Goal: Task Accomplishment & Management: Use online tool/utility

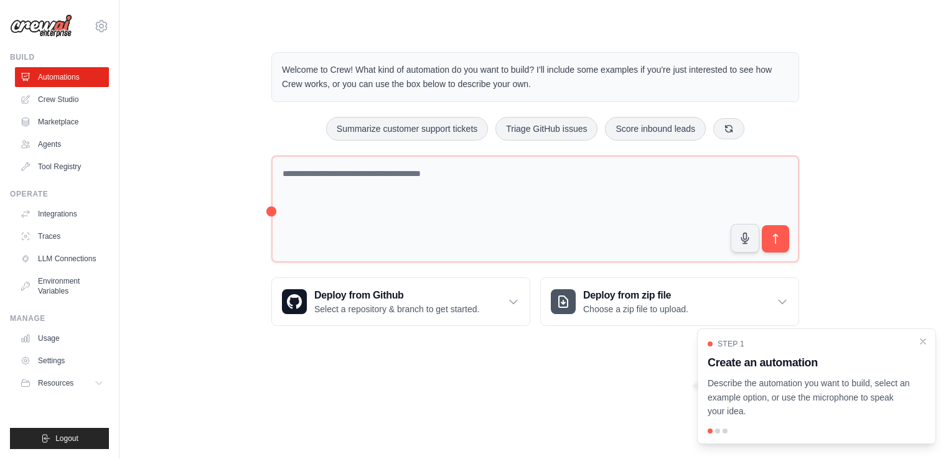
click at [233, 103] on div "Welcome to Crew! What kind of automation do you want to build? I'll include som…" at bounding box center [535, 189] width 792 height 314
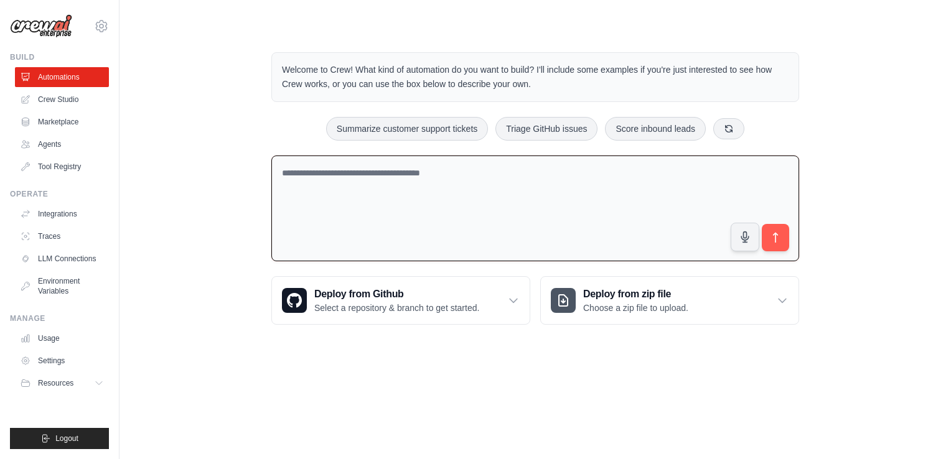
click at [362, 196] on textarea at bounding box center [535, 209] width 528 height 106
click at [353, 192] on textarea at bounding box center [535, 209] width 528 height 106
click at [737, 126] on button at bounding box center [728, 128] width 31 height 21
click at [733, 133] on button at bounding box center [738, 128] width 31 height 21
click at [356, 170] on textarea "**********" at bounding box center [535, 209] width 528 height 106
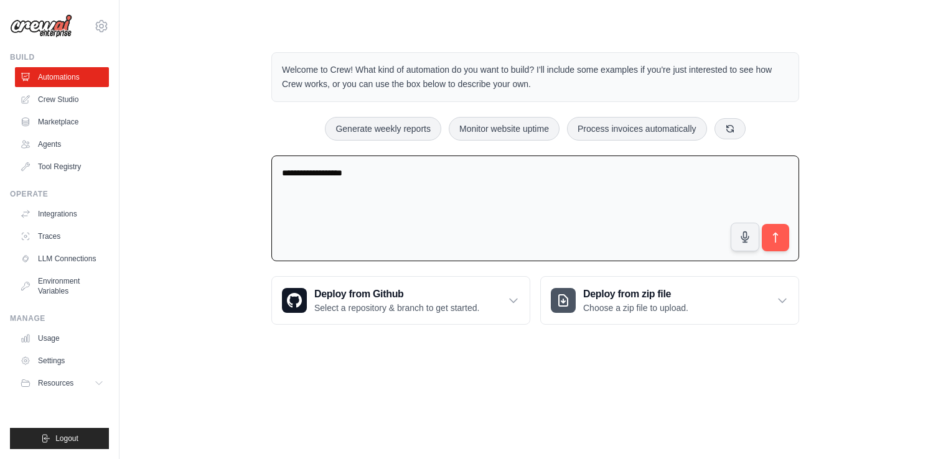
type textarea "**********"
paste textarea "**********"
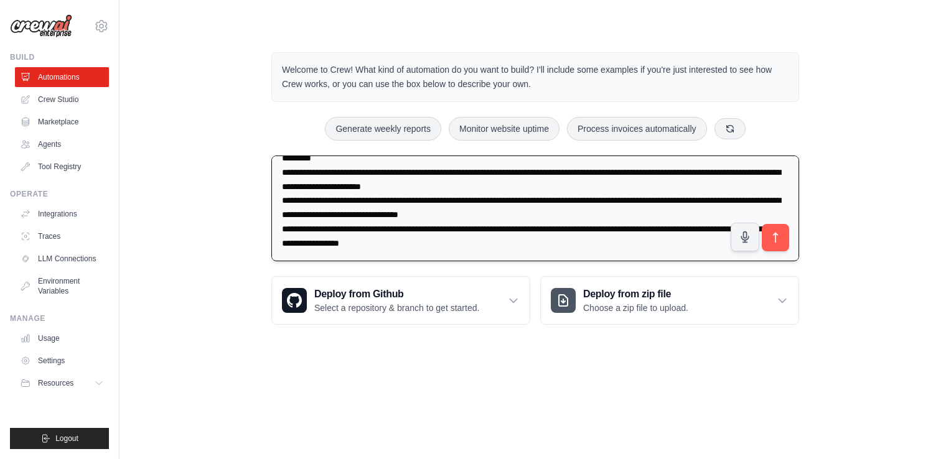
scroll to position [424, 0]
type textarea "**********"
click at [767, 240] on button "submit" at bounding box center [775, 237] width 29 height 29
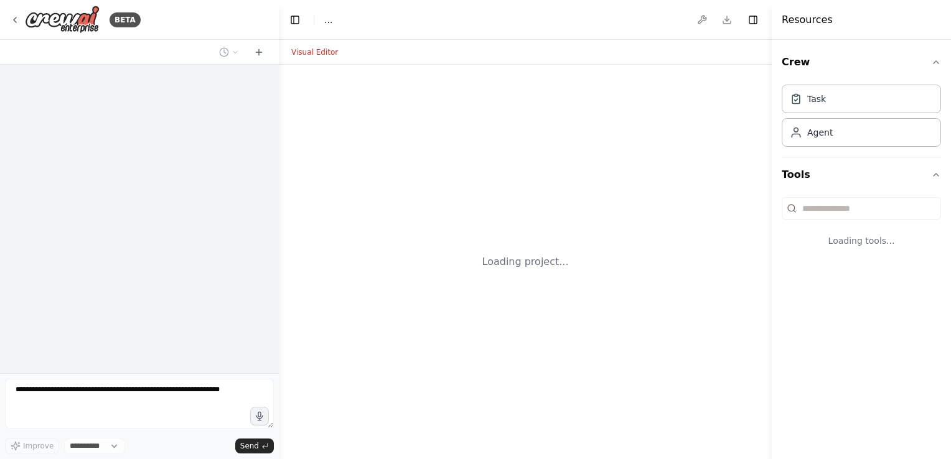
select select "****"
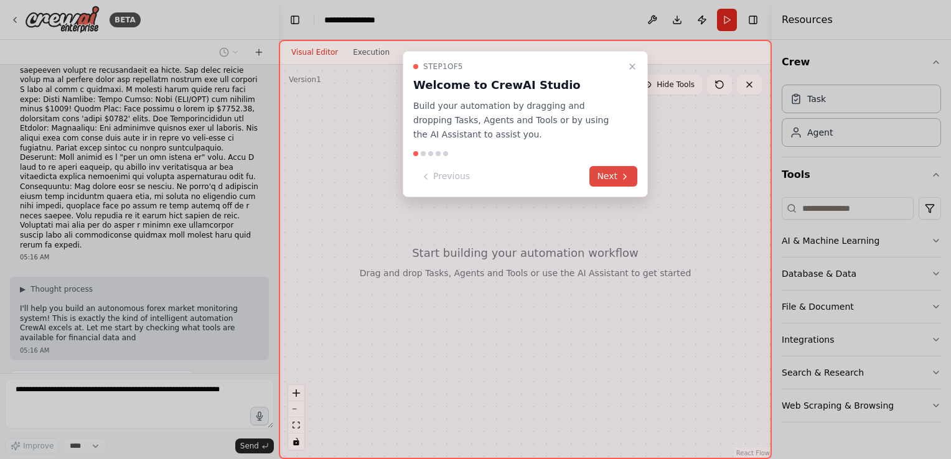
scroll to position [266, 0]
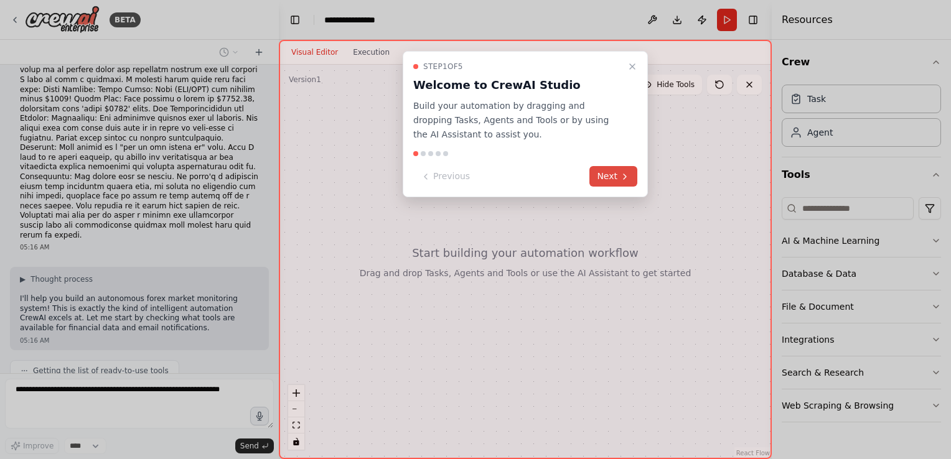
click at [592, 183] on button "Next" at bounding box center [613, 176] width 48 height 21
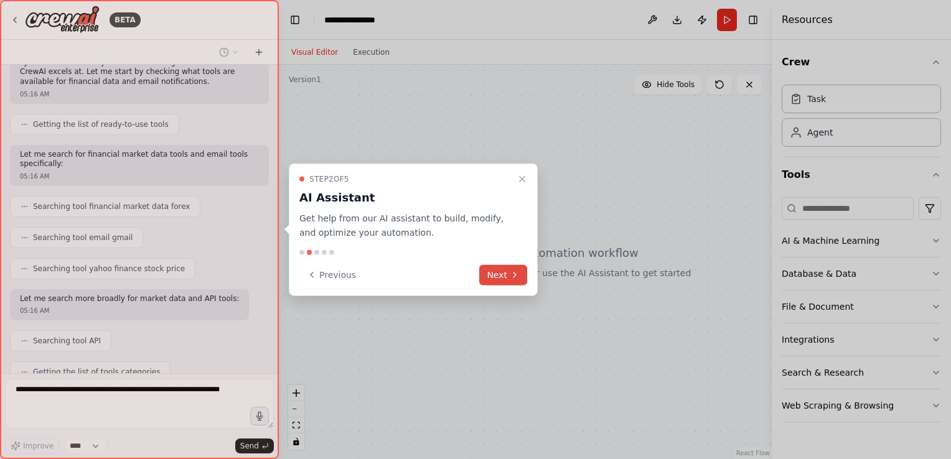
scroll to position [554, 0]
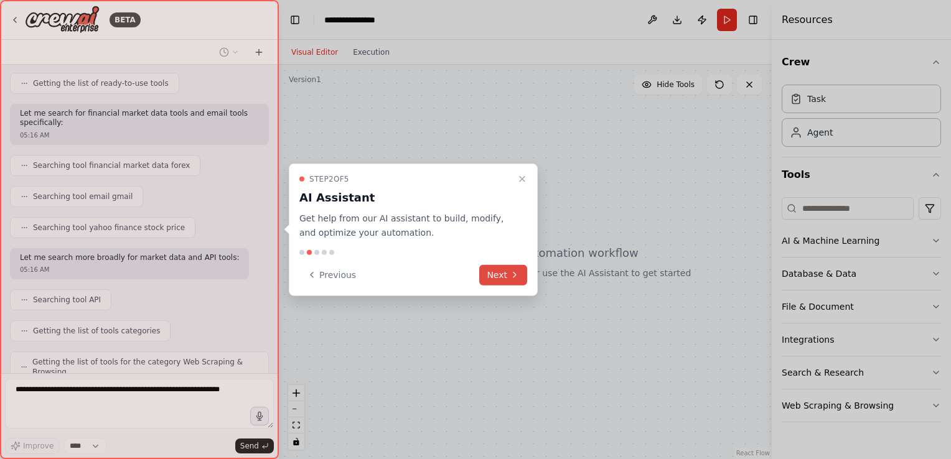
click at [505, 276] on button "Next" at bounding box center [503, 275] width 48 height 21
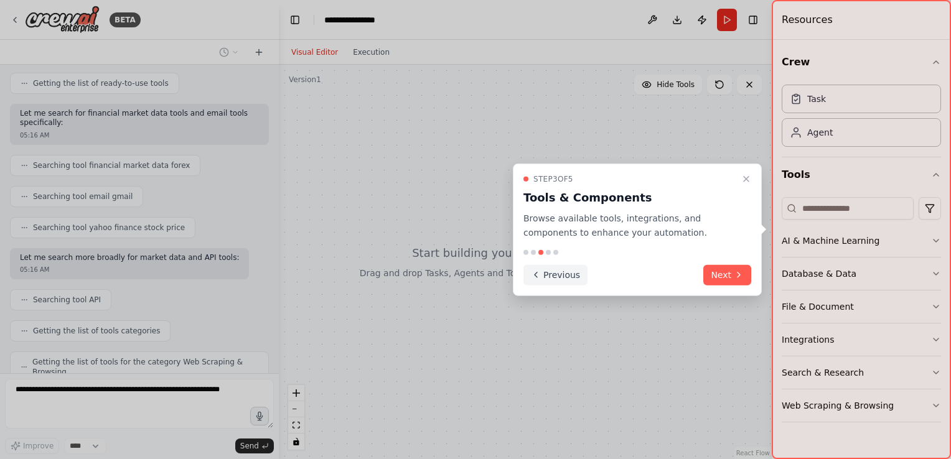
click at [546, 283] on button "Previous" at bounding box center [555, 275] width 64 height 21
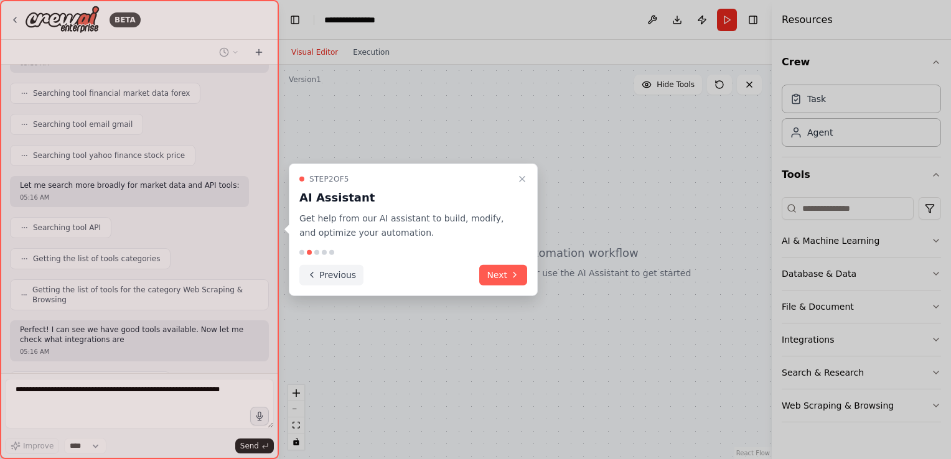
scroll to position [636, 0]
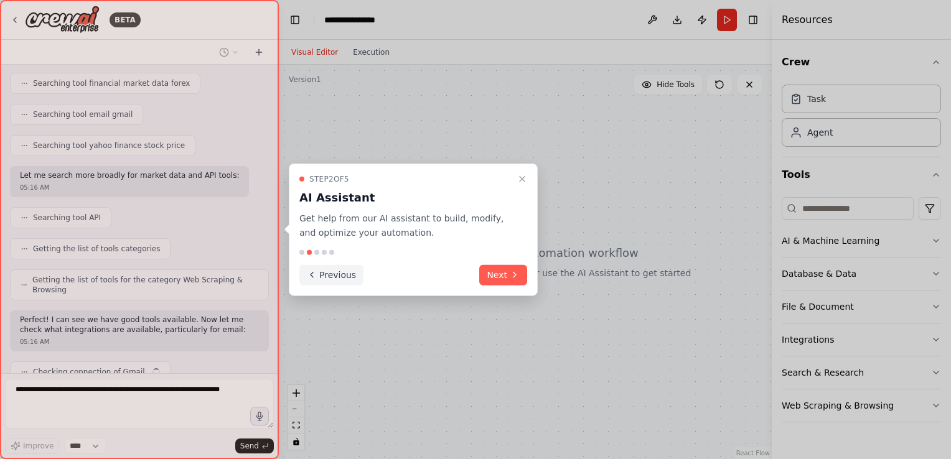
click at [344, 269] on button "Previous" at bounding box center [331, 275] width 64 height 21
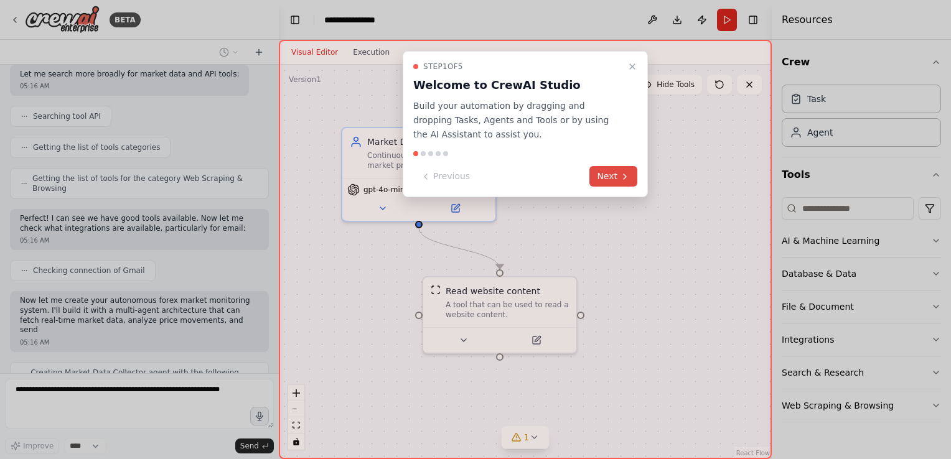
scroll to position [747, 0]
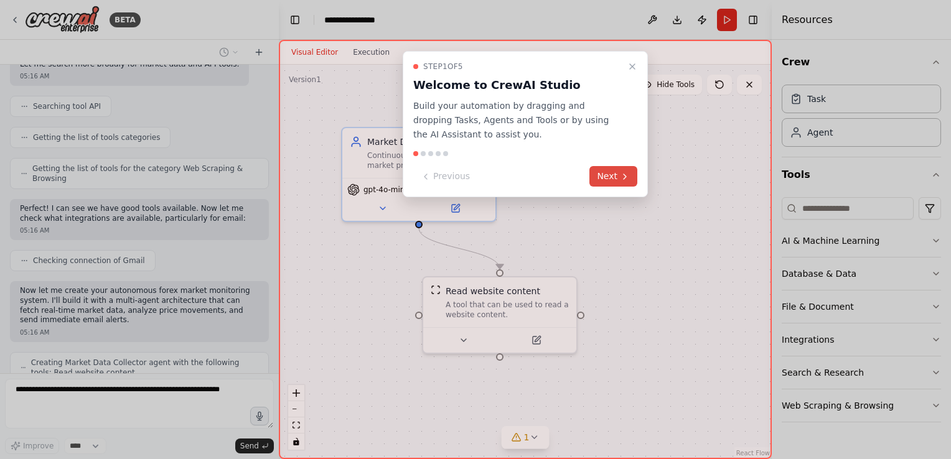
click at [629, 174] on icon at bounding box center [625, 177] width 10 height 10
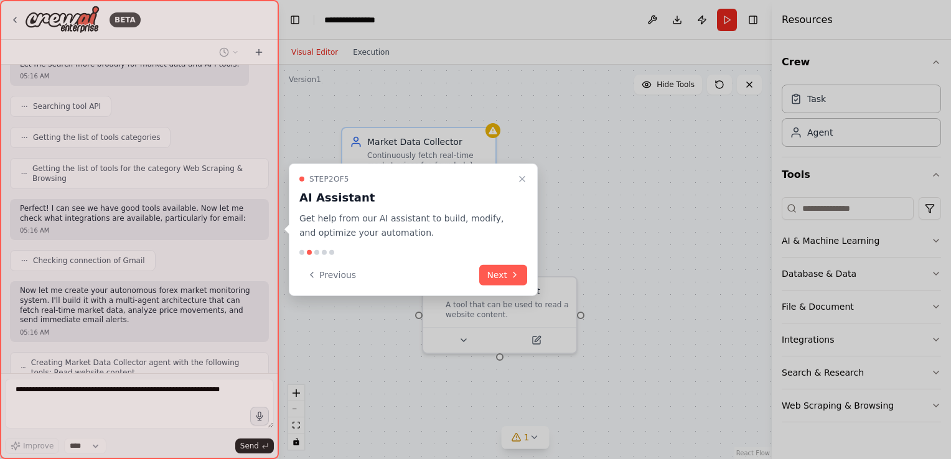
scroll to position [779, 0]
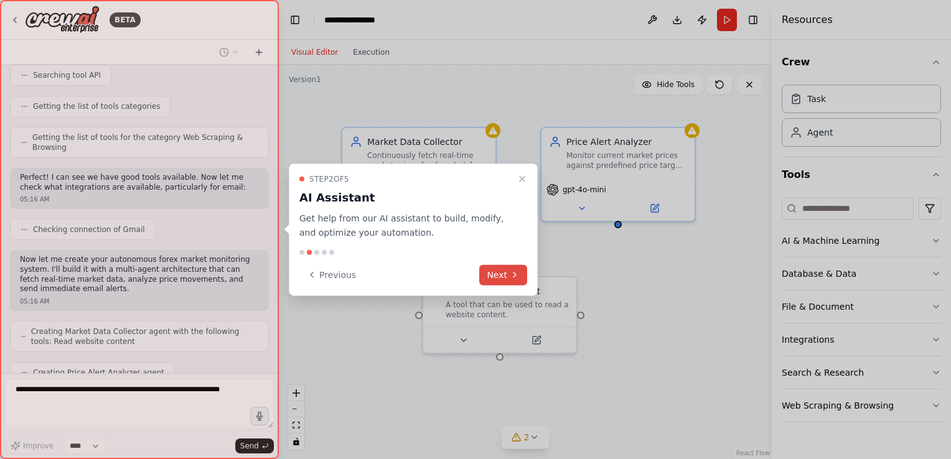
click at [512, 274] on icon at bounding box center [515, 275] width 10 height 10
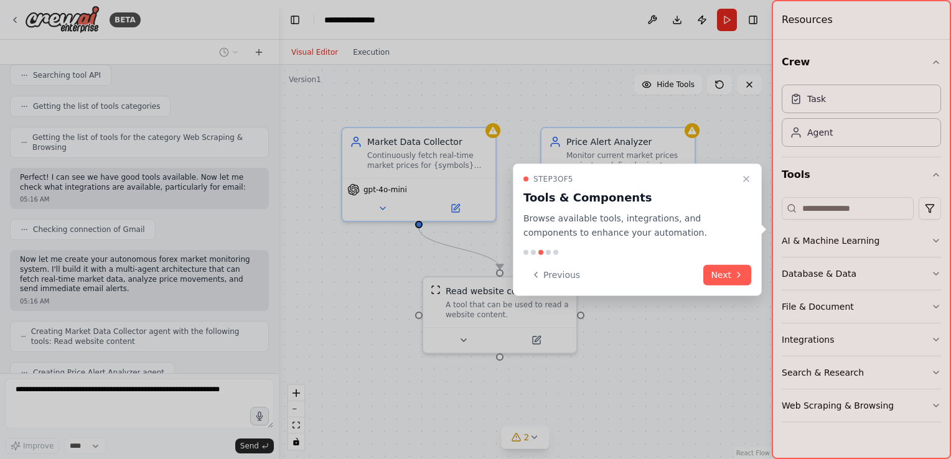
scroll to position [819, 0]
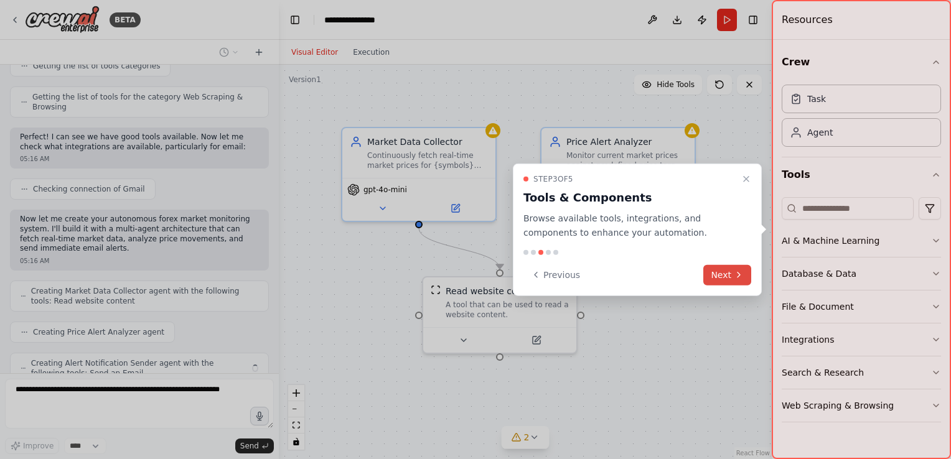
click at [711, 279] on button "Next" at bounding box center [727, 275] width 48 height 21
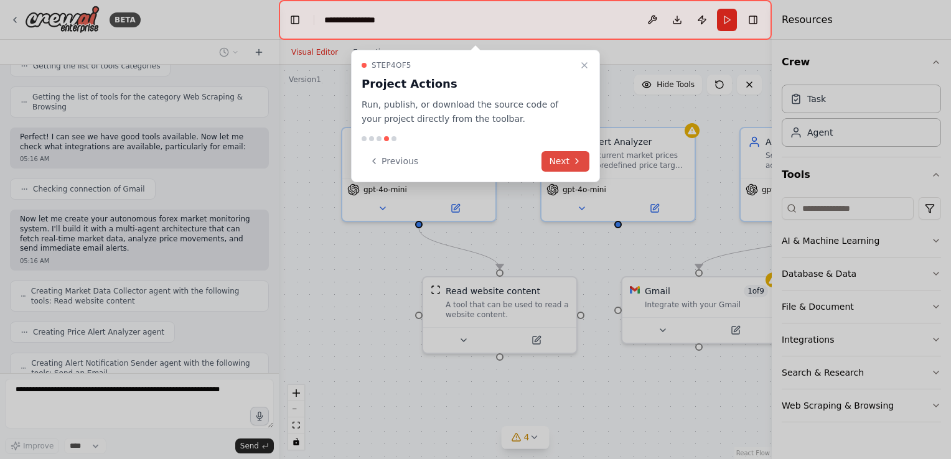
click at [566, 159] on button "Next" at bounding box center [565, 161] width 48 height 21
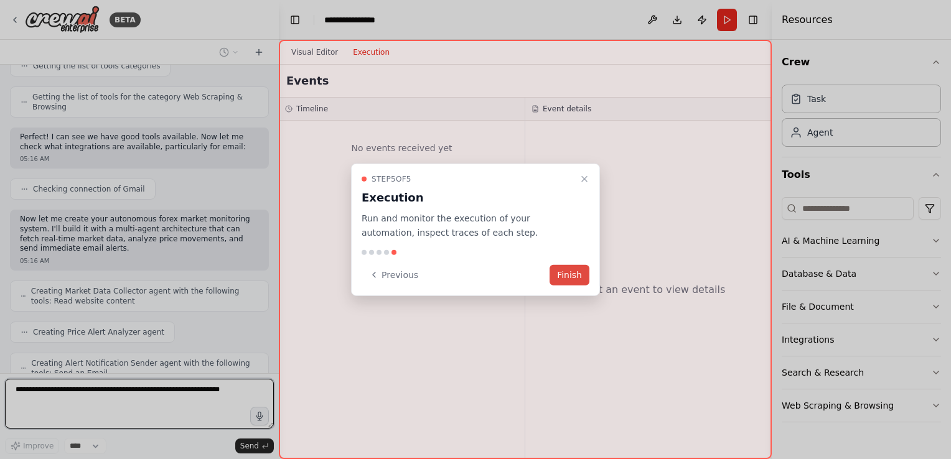
click at [573, 275] on button "Finish" at bounding box center [570, 275] width 40 height 21
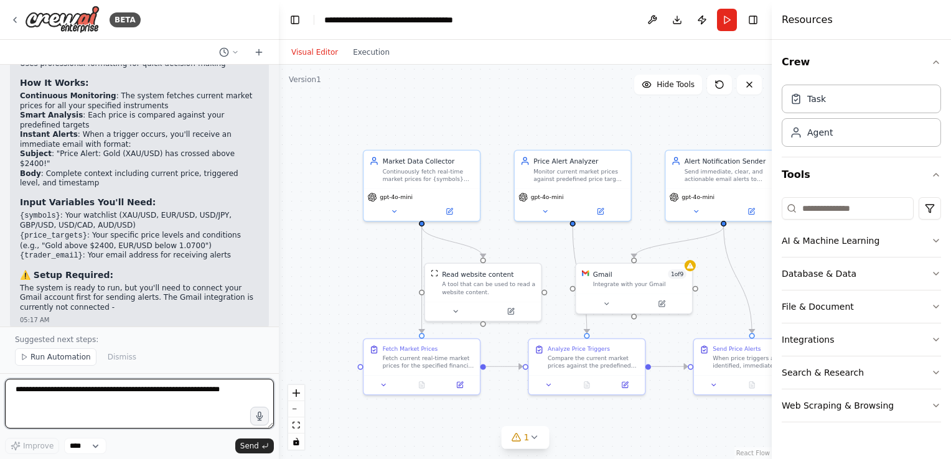
scroll to position [1680, 0]
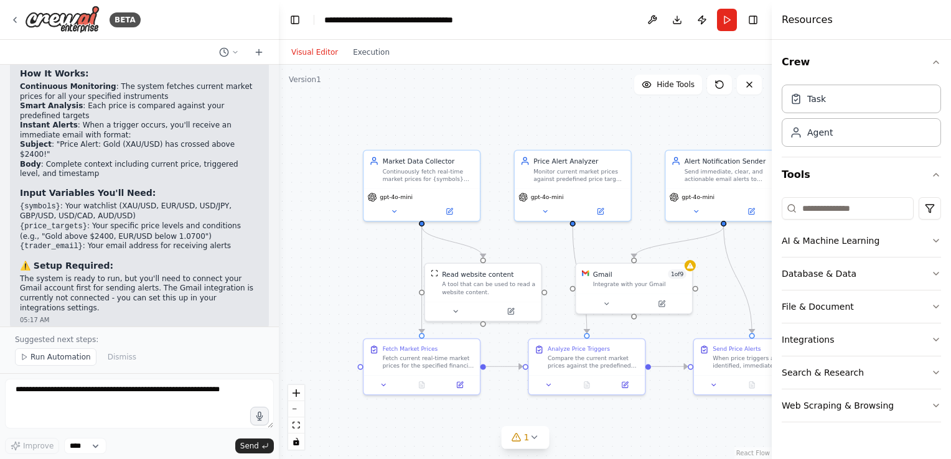
click at [279, 146] on div ".deletable-edge-delete-btn { width: 20px; height: 20px; border: 0px solid #ffff…" at bounding box center [525, 262] width 493 height 395
click at [663, 304] on icon at bounding box center [661, 302] width 6 height 6
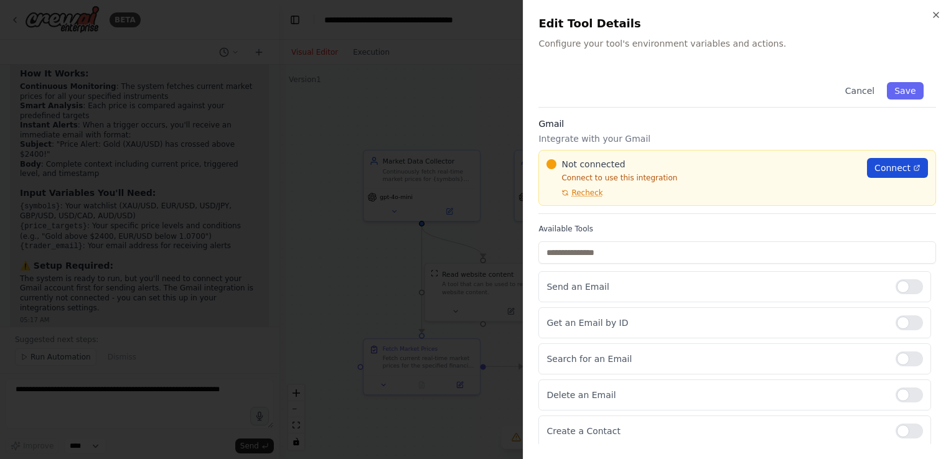
click at [876, 177] on link "Connect" at bounding box center [897, 168] width 61 height 20
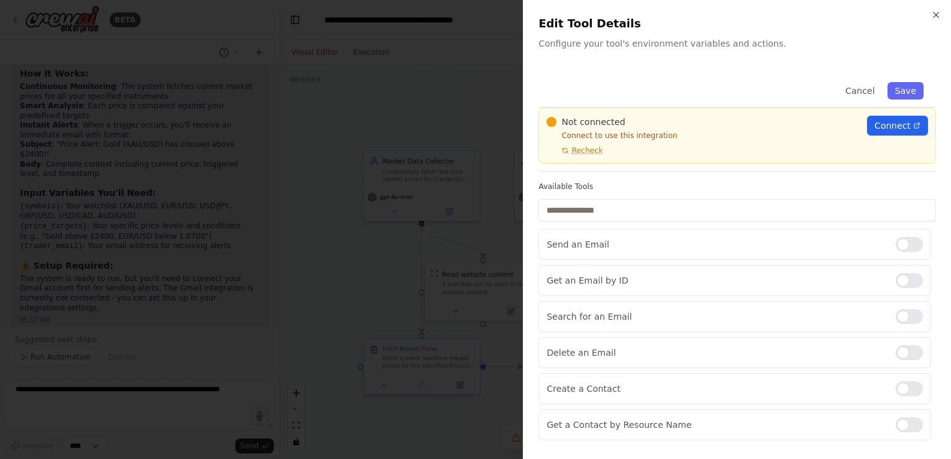
scroll to position [0, 0]
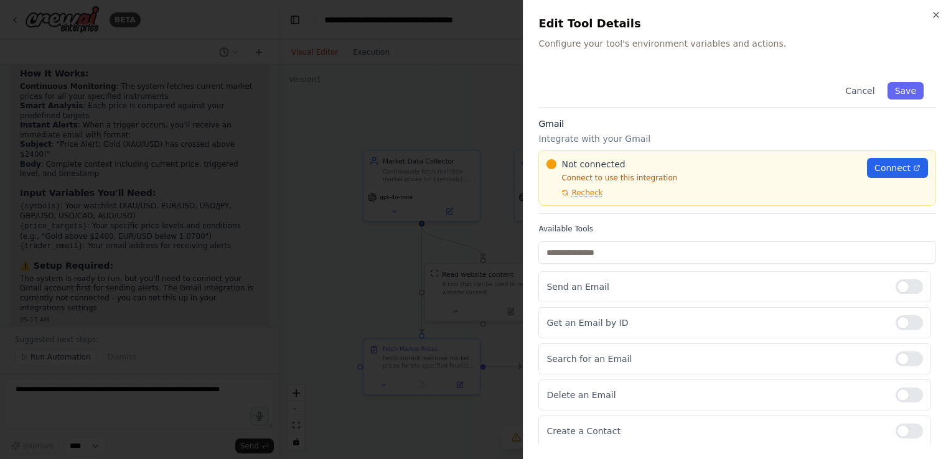
click at [333, 253] on div at bounding box center [475, 229] width 951 height 459
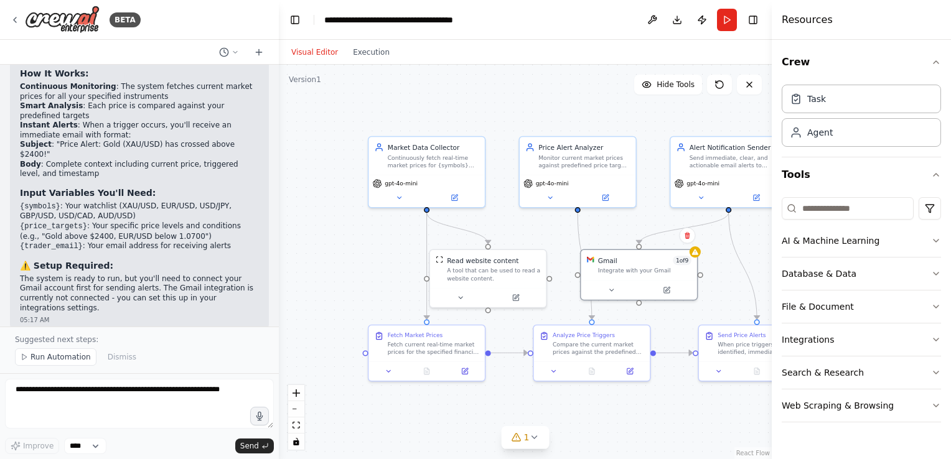
drag, startPoint x: 332, startPoint y: 261, endPoint x: 341, endPoint y: 250, distance: 14.6
click at [341, 250] on div ".deletable-edge-delete-btn { width: 20px; height: 20px; border: 0px solid #ffff…" at bounding box center [525, 262] width 493 height 395
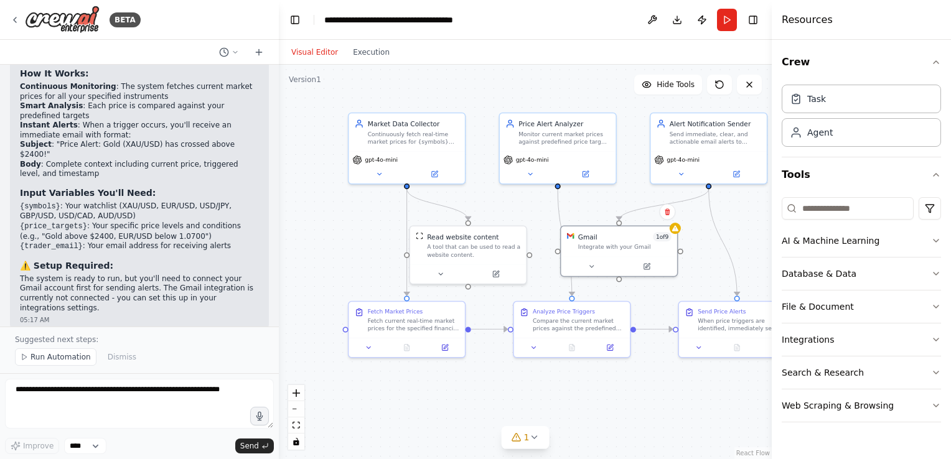
drag, startPoint x: 372, startPoint y: 261, endPoint x: 352, endPoint y: 237, distance: 30.9
click at [352, 237] on div ".deletable-edge-delete-btn { width: 20px; height: 20px; border: 0px solid #ffff…" at bounding box center [525, 262] width 493 height 395
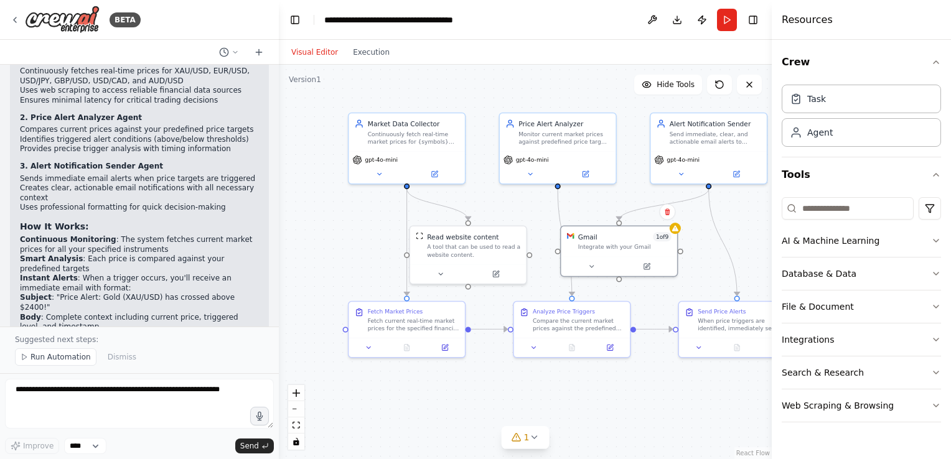
scroll to position [1555, 0]
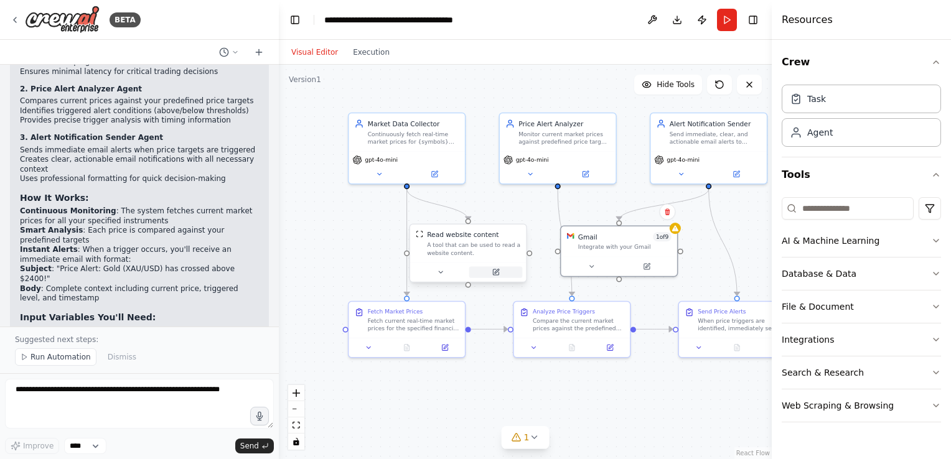
click at [493, 269] on icon at bounding box center [496, 272] width 6 height 6
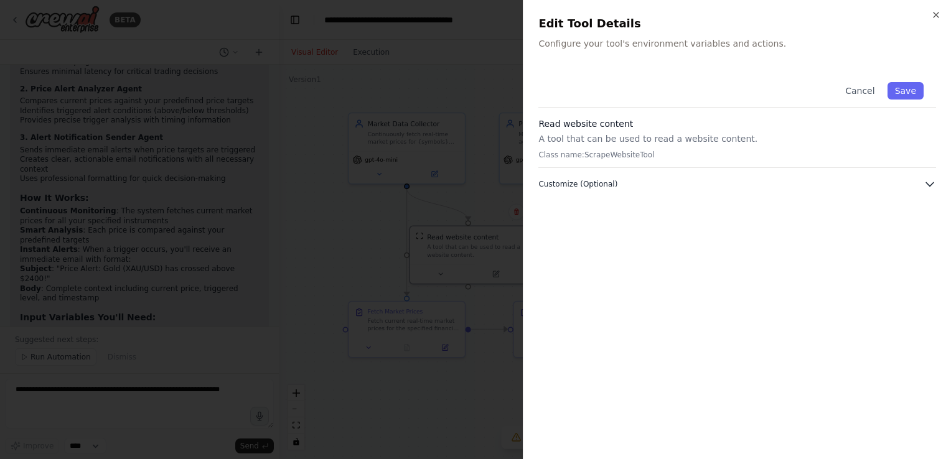
click at [624, 188] on button "Customize (Optional)" at bounding box center [737, 184] width 398 height 12
click at [622, 189] on button "Customize (Optional)" at bounding box center [737, 184] width 398 height 12
click at [330, 188] on div at bounding box center [475, 229] width 951 height 459
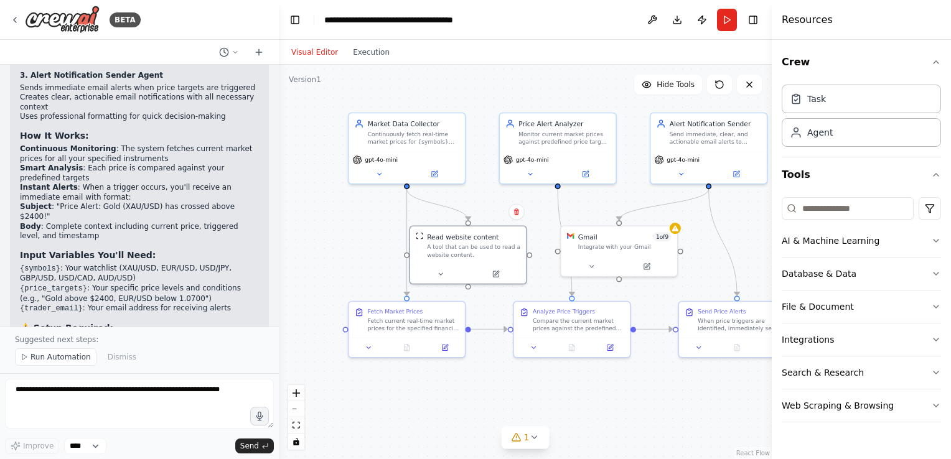
scroll to position [1680, 0]
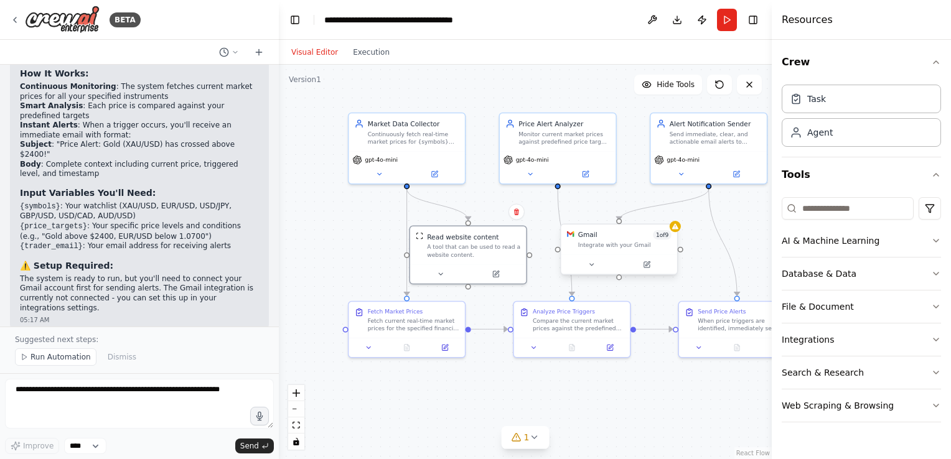
click at [636, 252] on div "Gmail 1 of 9 Integrate with your Gmail" at bounding box center [619, 240] width 116 height 30
click at [647, 267] on icon at bounding box center [647, 265] width 6 height 6
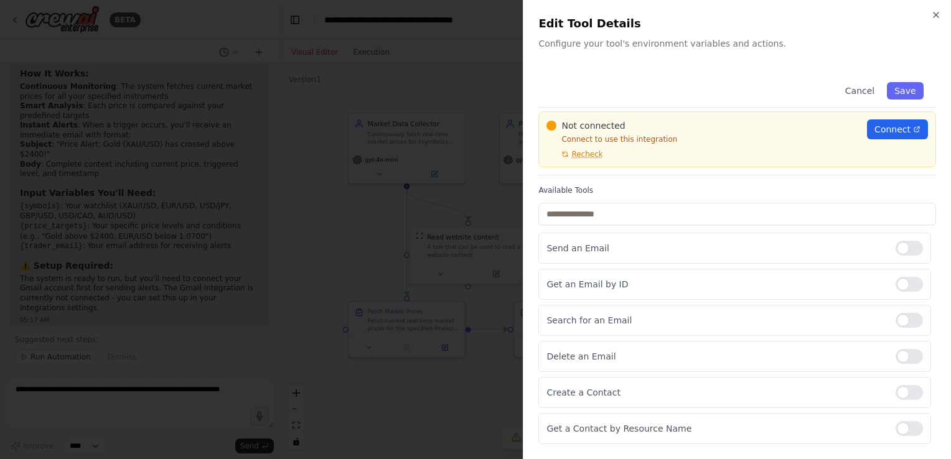
scroll to position [0, 0]
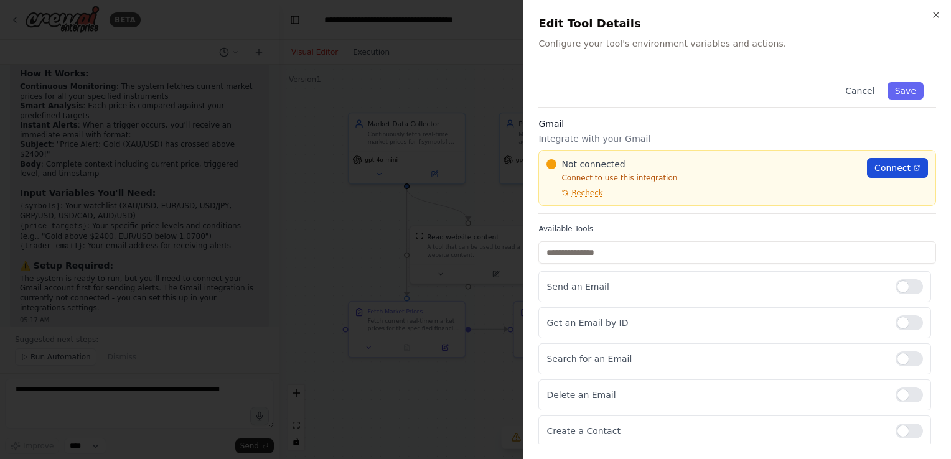
click at [876, 162] on span "Connect" at bounding box center [892, 168] width 36 height 12
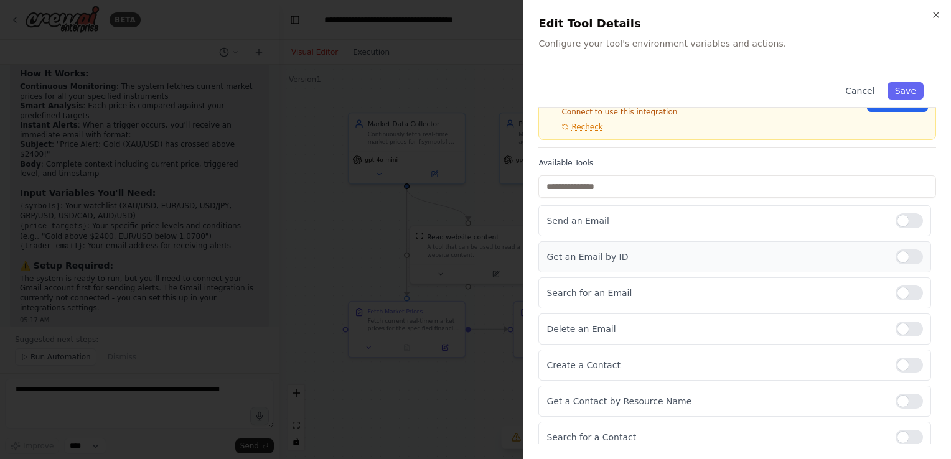
scroll to position [144, 0]
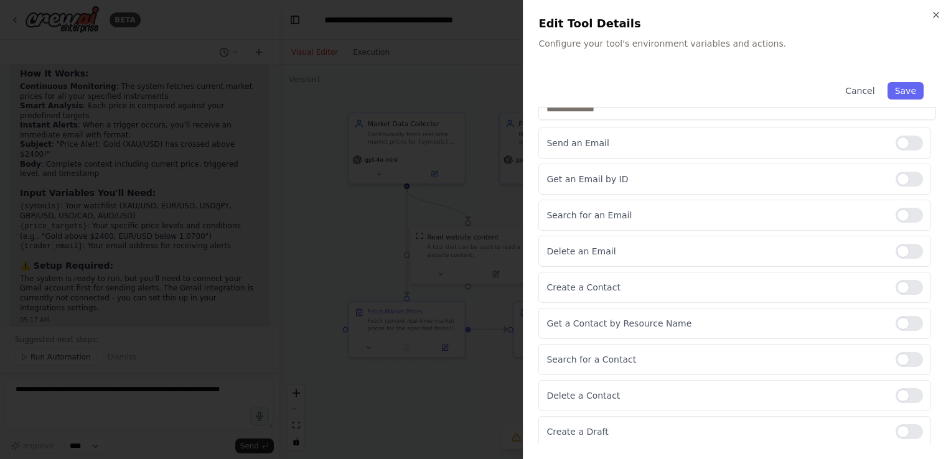
click at [339, 218] on div at bounding box center [475, 229] width 951 height 459
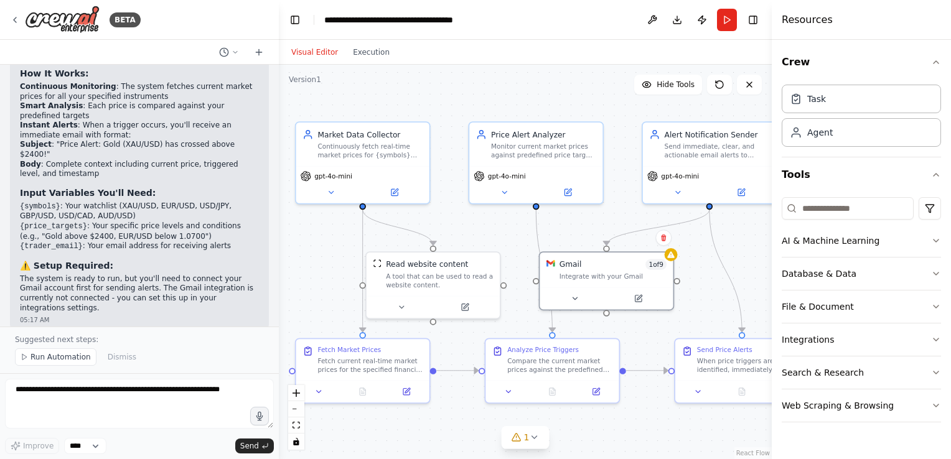
drag, startPoint x: 543, startPoint y: 201, endPoint x: 523, endPoint y: 213, distance: 23.7
click at [518, 218] on div ".deletable-edge-delete-btn { width: 20px; height: 20px; border: 0px solid #ffff…" at bounding box center [525, 262] width 493 height 395
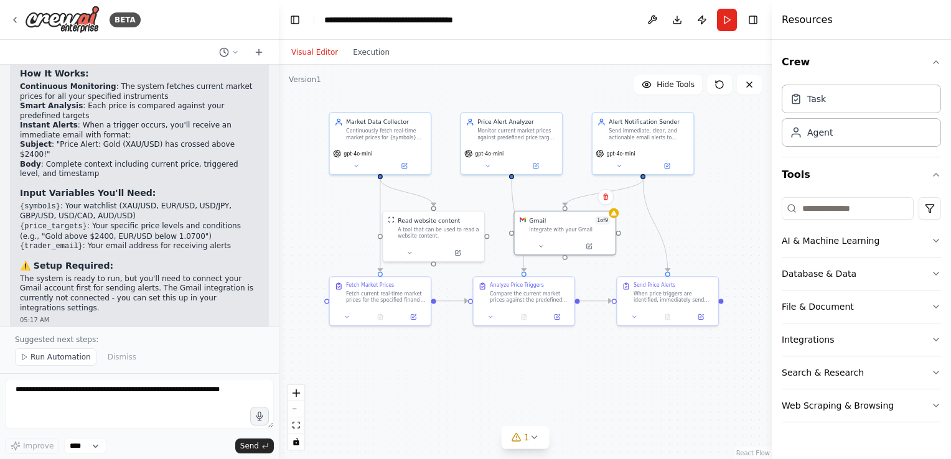
drag, startPoint x: 741, startPoint y: 217, endPoint x: 729, endPoint y: 194, distance: 25.6
click at [729, 194] on div ".deletable-edge-delete-btn { width: 20px; height: 20px; border: 0px solid #ffff…" at bounding box center [525, 262] width 493 height 395
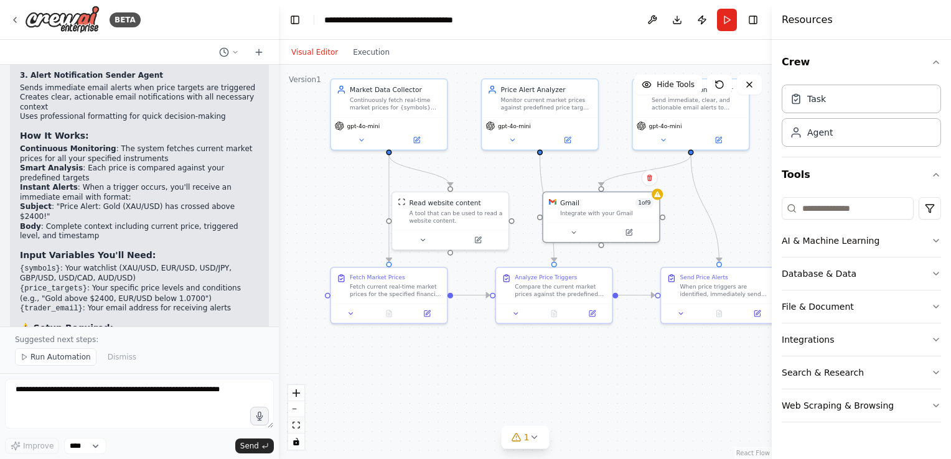
scroll to position [1680, 0]
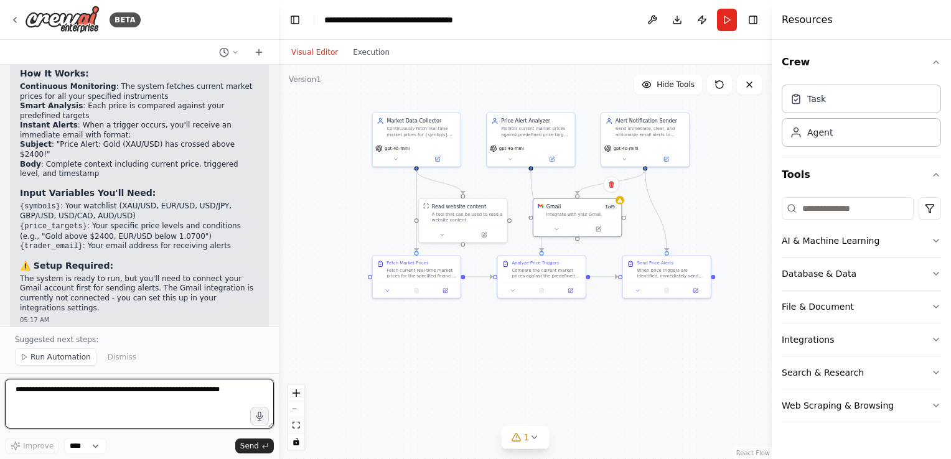
click at [93, 410] on textarea at bounding box center [139, 404] width 269 height 50
drag, startPoint x: 93, startPoint y: 410, endPoint x: 363, endPoint y: 302, distance: 290.2
click at [363, 302] on div ".deletable-edge-delete-btn { width: 20px; height: 20px; border: 0px solid #ffff…" at bounding box center [525, 262] width 493 height 395
click at [176, 405] on textarea at bounding box center [139, 404] width 269 height 50
type textarea "**********"
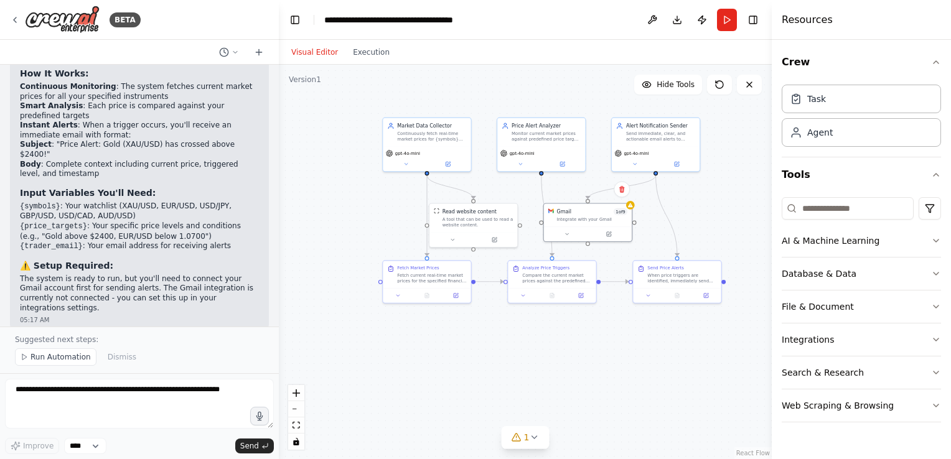
drag, startPoint x: 700, startPoint y: 182, endPoint x: 701, endPoint y: 200, distance: 18.1
click at [701, 200] on div ".deletable-edge-delete-btn { width: 20px; height: 20px; border: 0px solid #ffff…" at bounding box center [525, 262] width 493 height 395
click at [561, 218] on div "Integrate with your Gmail" at bounding box center [591, 218] width 71 height 6
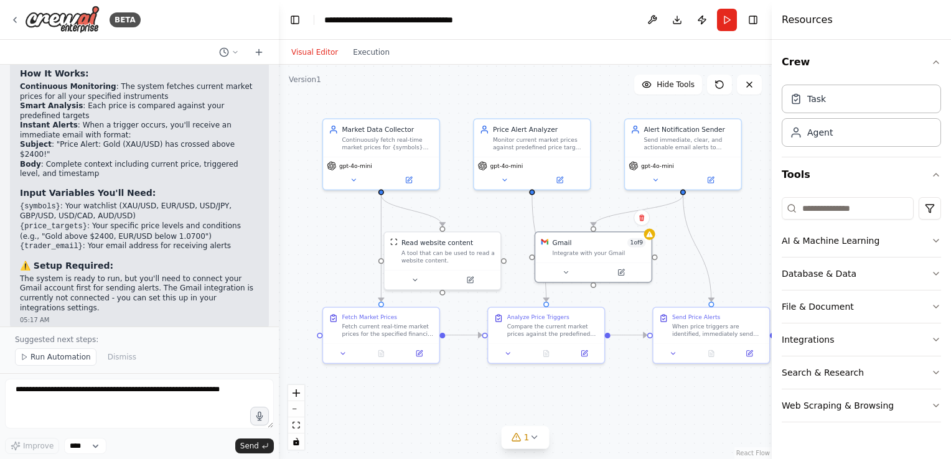
drag, startPoint x: 301, startPoint y: 180, endPoint x: 361, endPoint y: 226, distance: 75.9
click at [361, 226] on div ".deletable-edge-delete-btn { width: 20px; height: 20px; border: 0px solid #ffff…" at bounding box center [525, 262] width 493 height 395
click at [494, 179] on button at bounding box center [505, 177] width 54 height 11
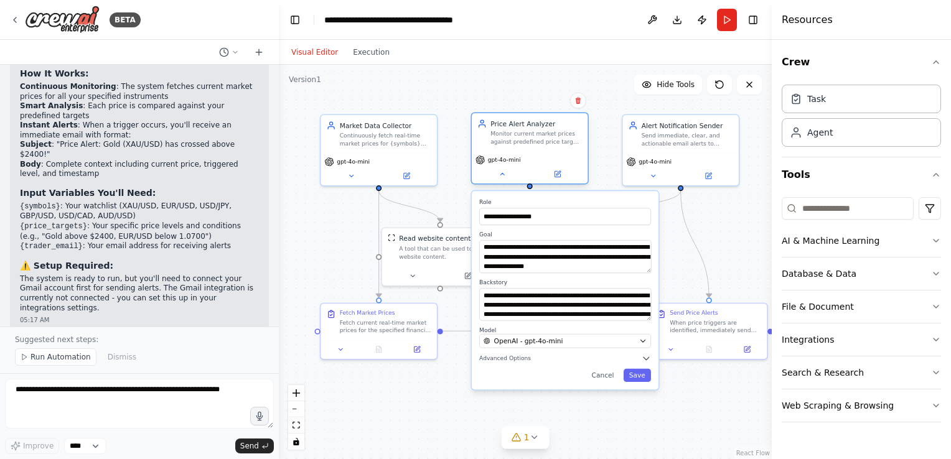
click at [508, 182] on div "gpt-4o-mini" at bounding box center [530, 167] width 116 height 32
click at [501, 178] on button at bounding box center [503, 174] width 54 height 11
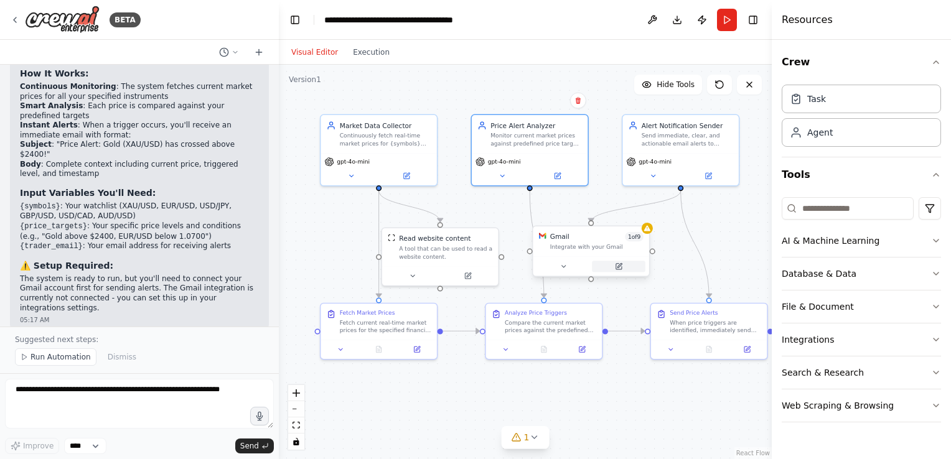
click at [619, 268] on icon at bounding box center [619, 267] width 6 height 6
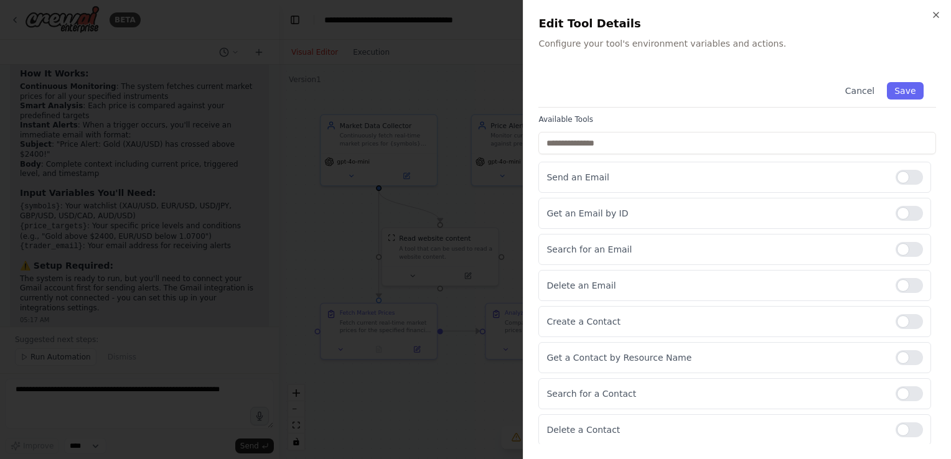
scroll to position [144, 0]
drag, startPoint x: 115, startPoint y: 169, endPoint x: 111, endPoint y: 192, distance: 23.2
click at [111, 180] on div at bounding box center [475, 229] width 951 height 459
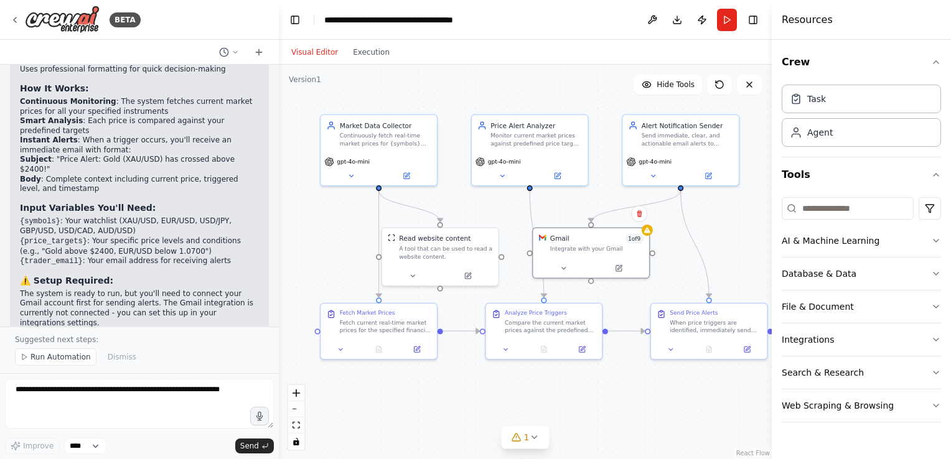
scroll to position [1680, 0]
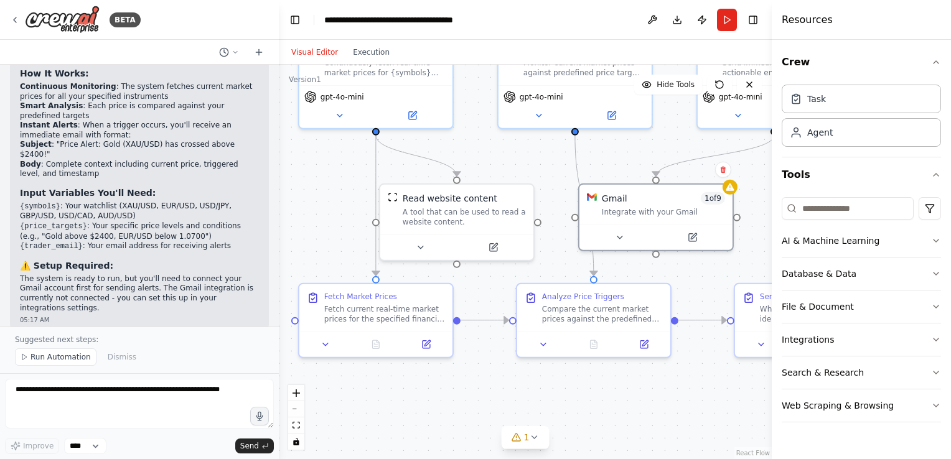
click at [280, 235] on div ".deletable-edge-delete-btn { width: 20px; height: 20px; border: 0px solid #ffff…" at bounding box center [525, 262] width 493 height 395
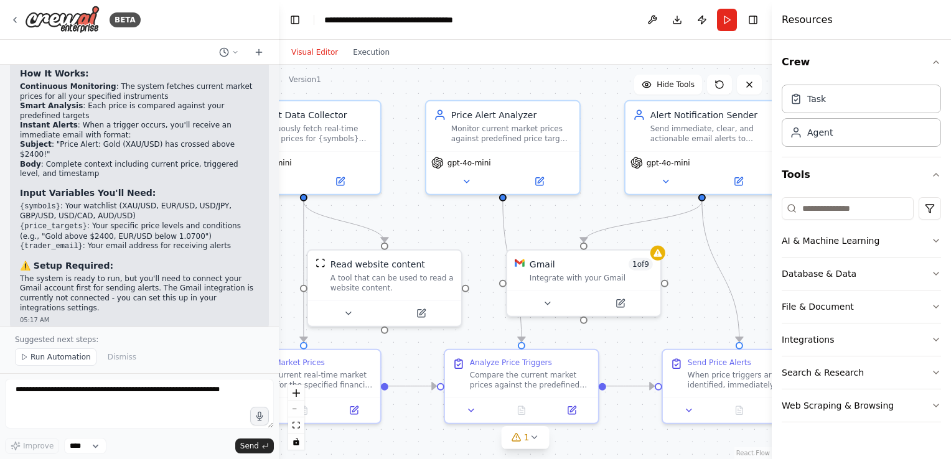
drag, startPoint x: 327, startPoint y: 179, endPoint x: 225, endPoint y: 246, distance: 121.4
click at [229, 246] on div "BETA 05:16 AM ▶ Thought process I'll help you build an autonomous forex market …" at bounding box center [475, 229] width 951 height 459
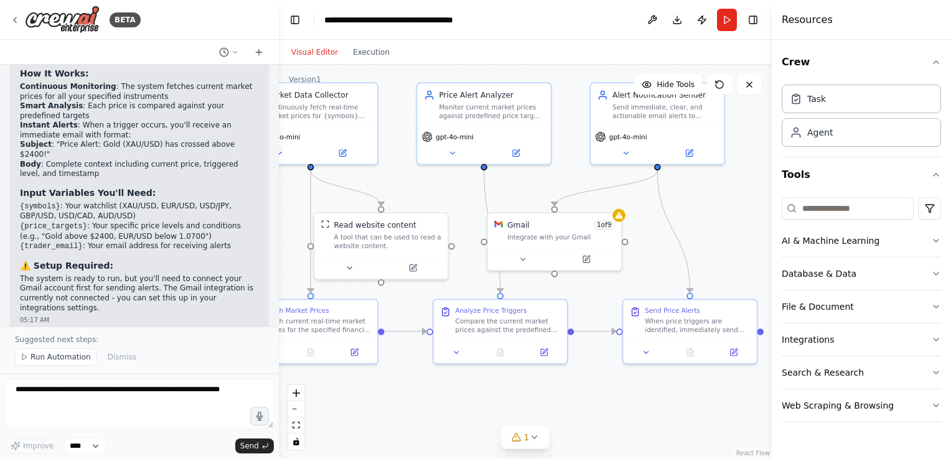
drag, startPoint x: 389, startPoint y: 213, endPoint x: 416, endPoint y: 179, distance: 43.0
click at [416, 179] on div ".deletable-edge-delete-btn { width: 20px; height: 20px; border: 0px solid #ffff…" at bounding box center [525, 262] width 493 height 395
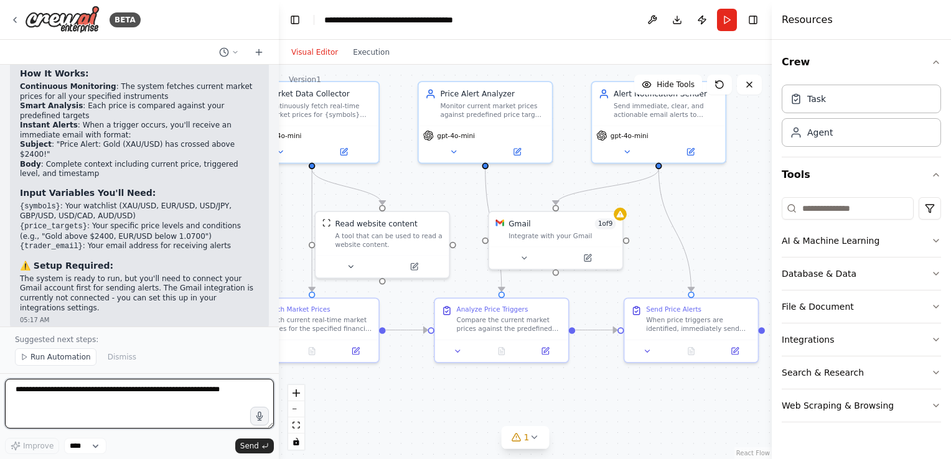
click at [85, 391] on textarea at bounding box center [139, 404] width 269 height 50
paste textarea "**********"
type textarea "**********"
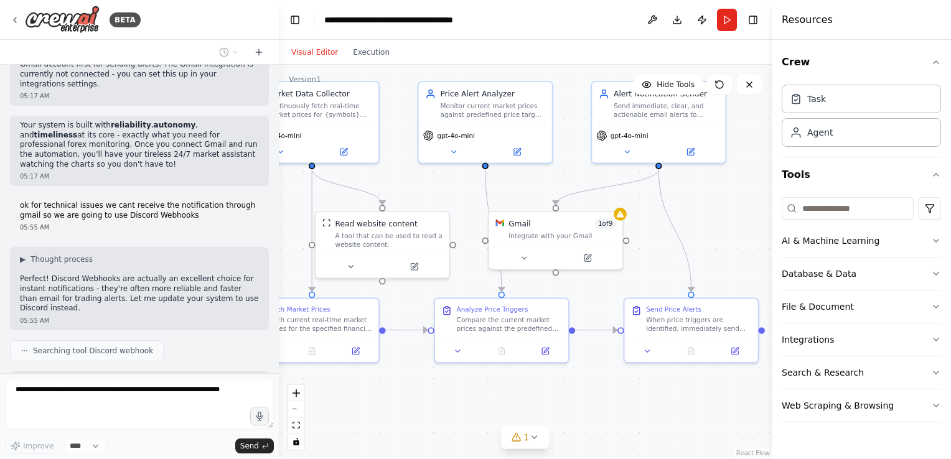
scroll to position [1934, 0]
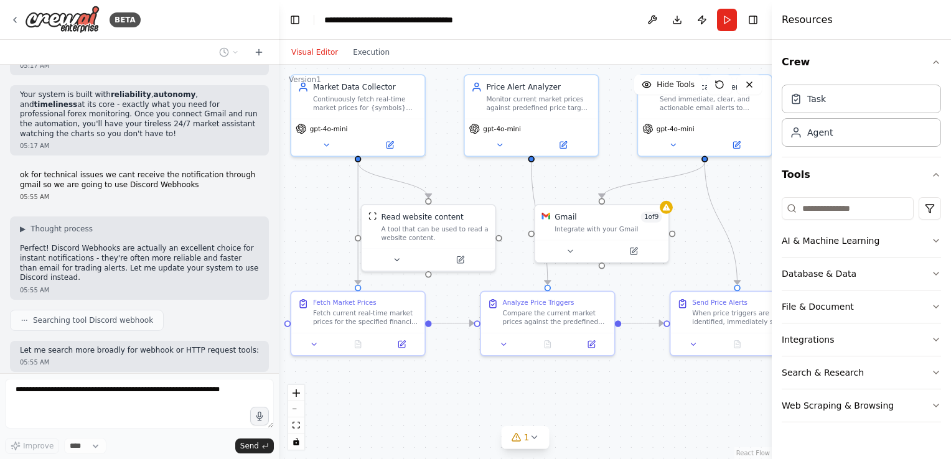
drag, startPoint x: 398, startPoint y: 195, endPoint x: 430, endPoint y: 175, distance: 38.0
click at [433, 178] on div ".deletable-edge-delete-btn { width: 20px; height: 20px; border: 0px solid #ffff…" at bounding box center [525, 262] width 493 height 395
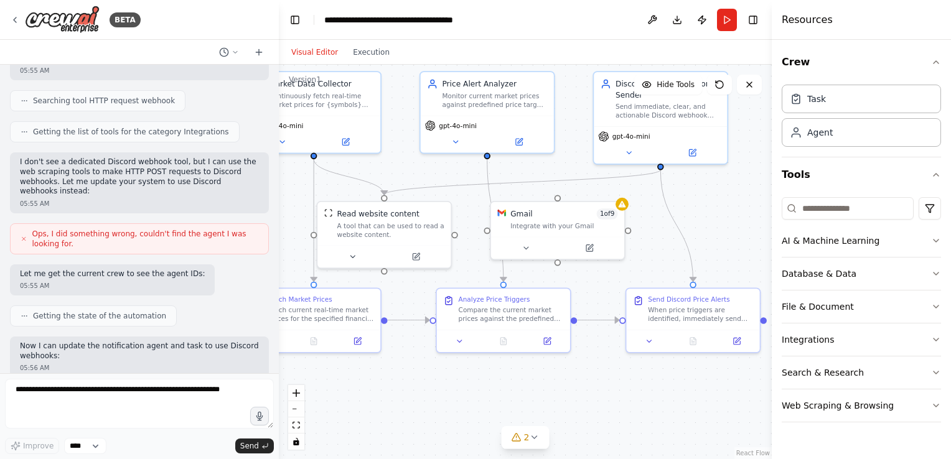
scroll to position [2303, 0]
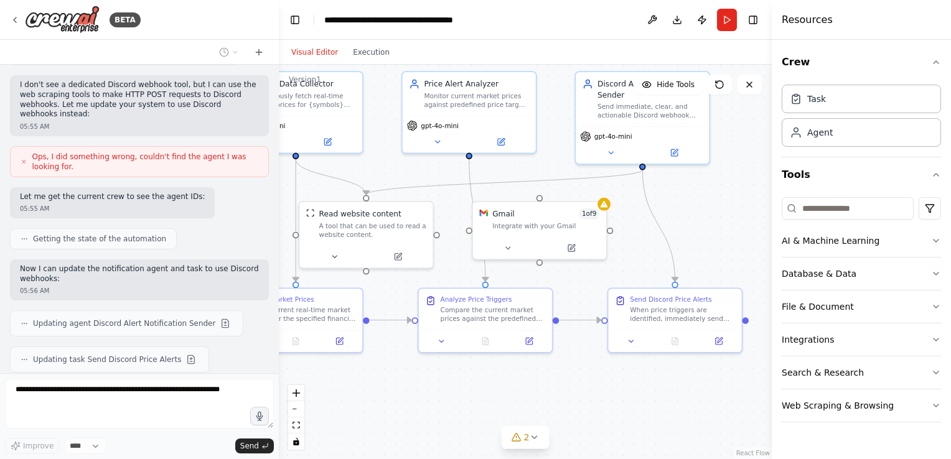
drag, startPoint x: 612, startPoint y: 412, endPoint x: 589, endPoint y: 414, distance: 22.5
click at [589, 414] on div ".deletable-edge-delete-btn { width: 20px; height: 20px; border: 0px solid #ffff…" at bounding box center [525, 262] width 493 height 395
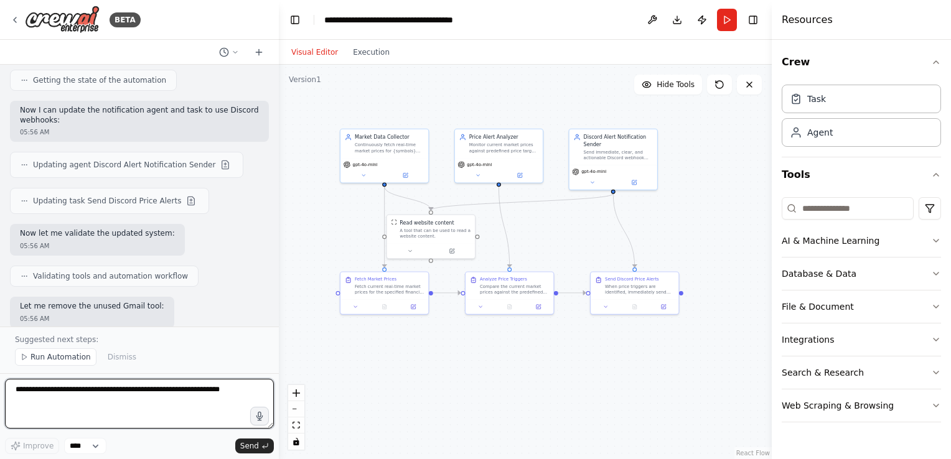
scroll to position [2472, 0]
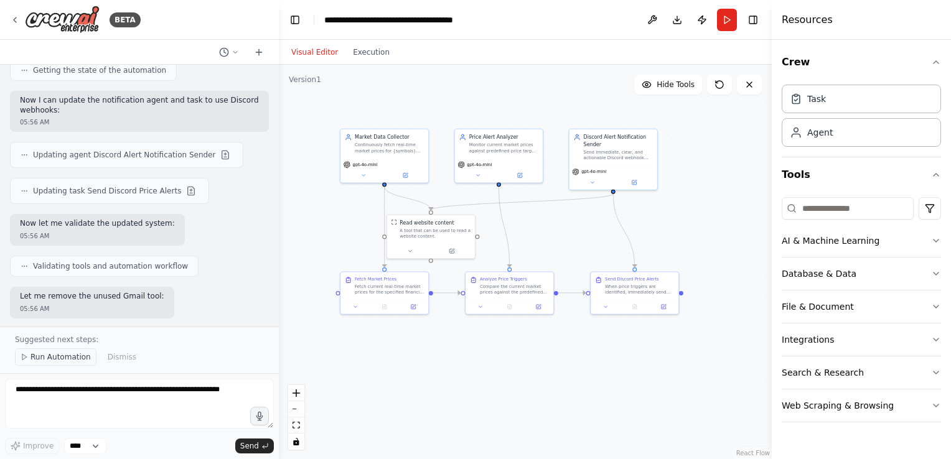
click at [70, 357] on span "Run Automation" at bounding box center [60, 357] width 60 height 10
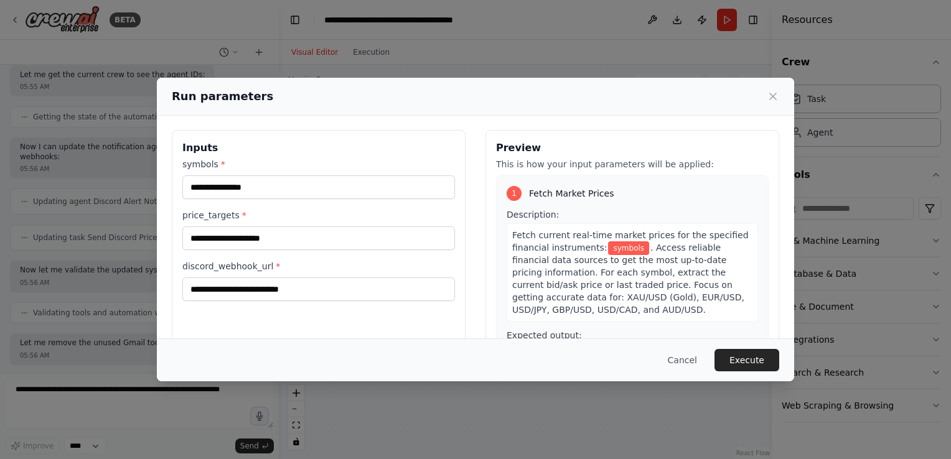
scroll to position [0, 0]
click at [291, 190] on input "symbols *" at bounding box center [318, 188] width 273 height 24
type input "*"
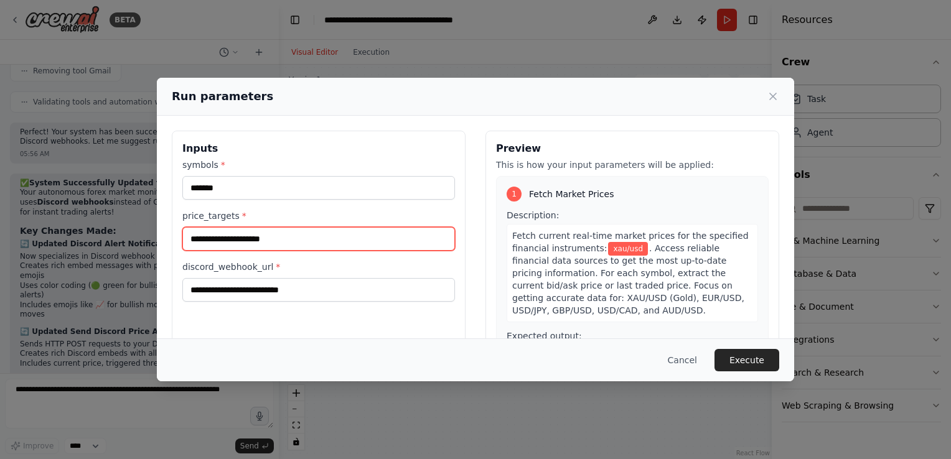
click at [310, 235] on input "price_targets *" at bounding box center [318, 239] width 273 height 24
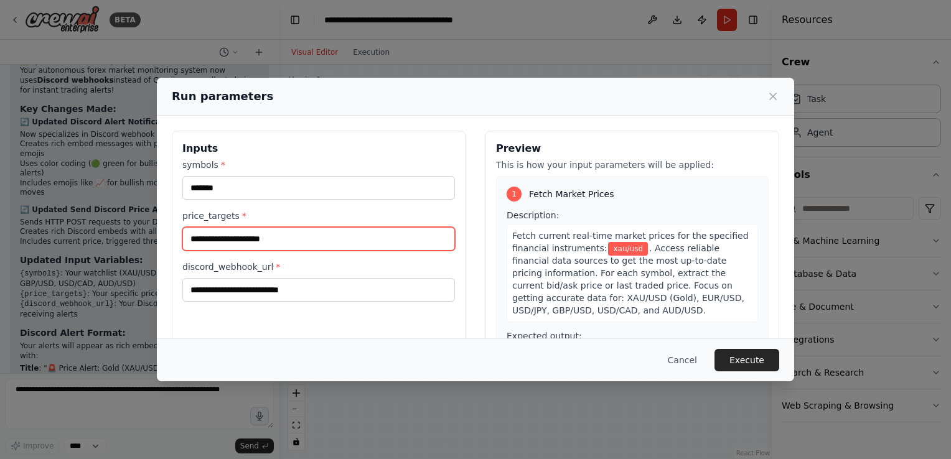
scroll to position [2872, 0]
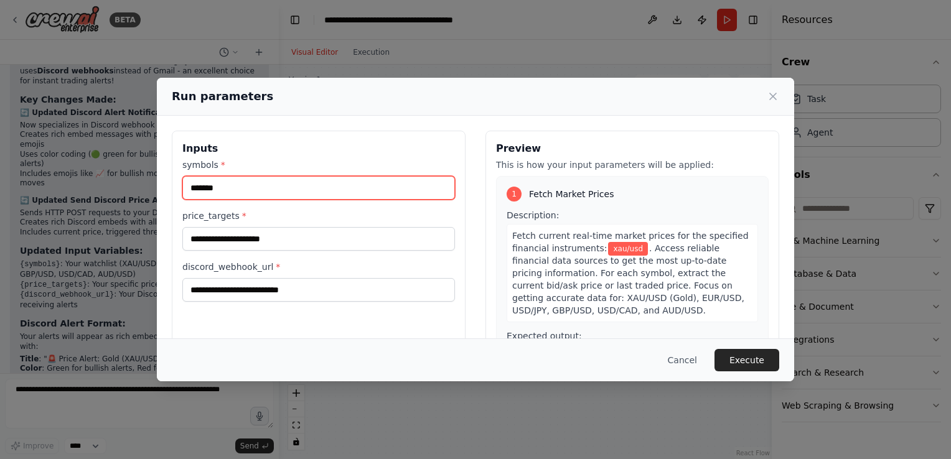
click at [306, 189] on input "*******" at bounding box center [318, 188] width 273 height 24
type input "*******"
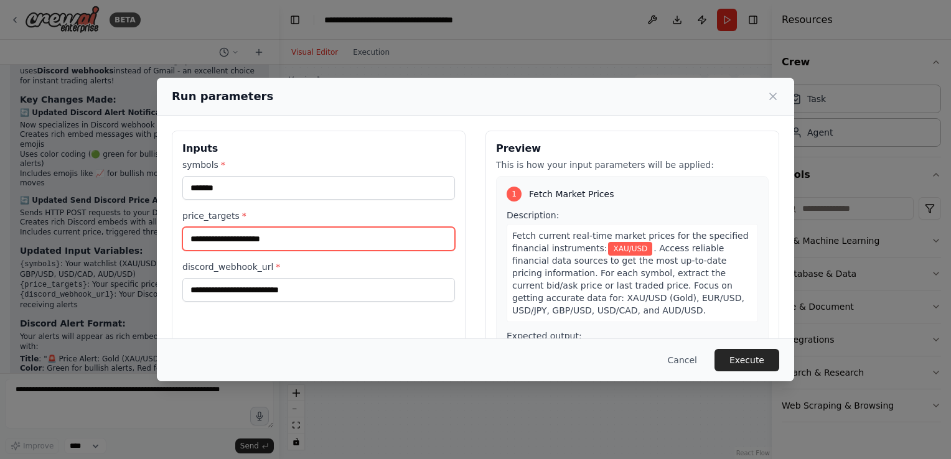
click at [276, 230] on input "price_targets *" at bounding box center [318, 239] width 273 height 24
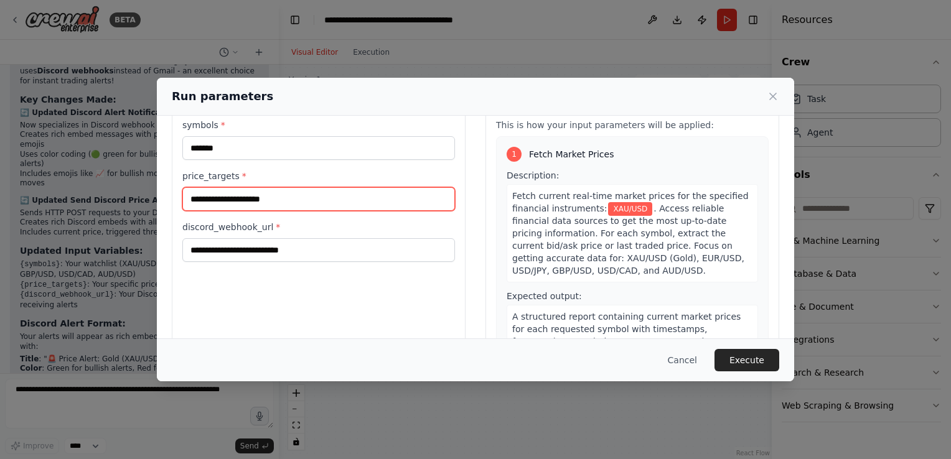
scroll to position [0, 0]
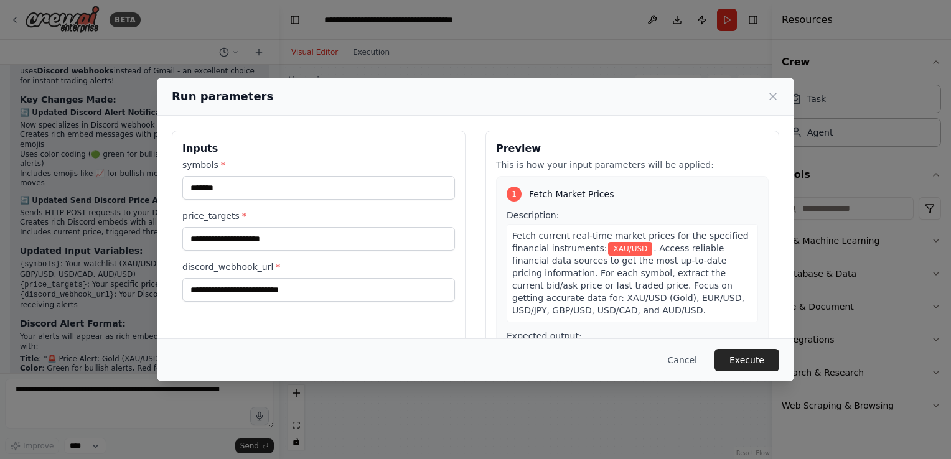
click at [763, 91] on div "Run parameters" at bounding box center [475, 96] width 607 height 17
click at [774, 99] on icon at bounding box center [773, 96] width 12 height 12
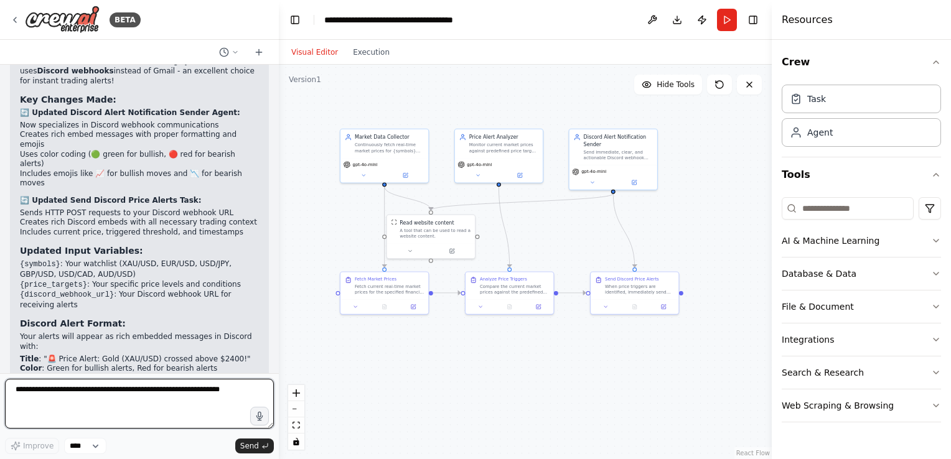
click at [205, 398] on textarea at bounding box center [139, 404] width 269 height 50
type textarea "**********"
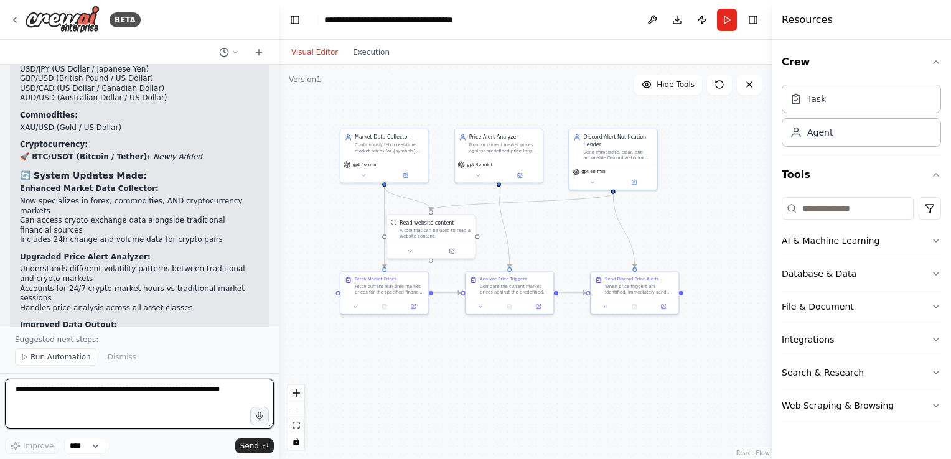
scroll to position [3697, 0]
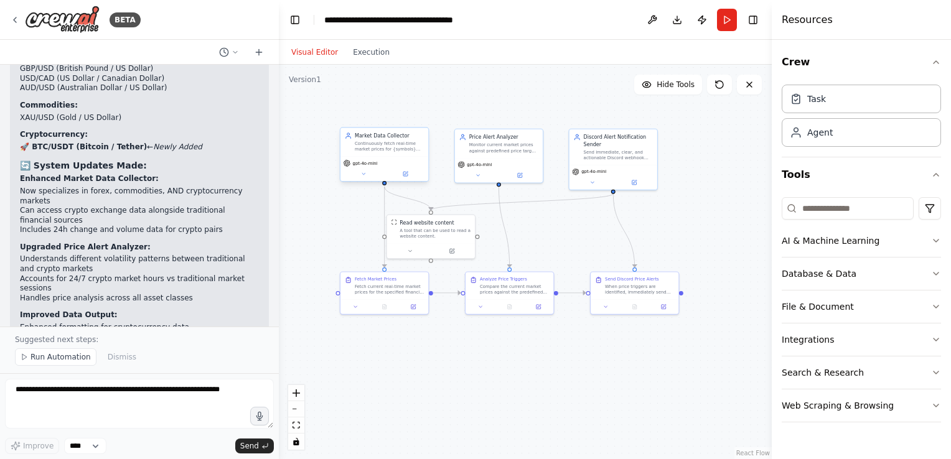
click at [390, 156] on div "Market Data Collector Continuously fetch real-time market prices for {symbols} …" at bounding box center [384, 142] width 88 height 29
click at [408, 171] on button at bounding box center [405, 174] width 40 height 9
click at [520, 173] on icon at bounding box center [520, 173] width 3 height 3
click at [635, 184] on button at bounding box center [634, 181] width 40 height 9
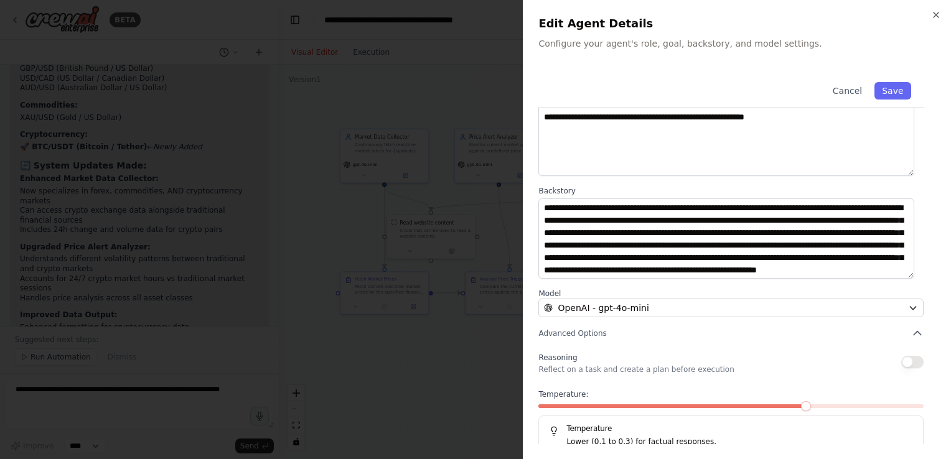
scroll to position [103, 0]
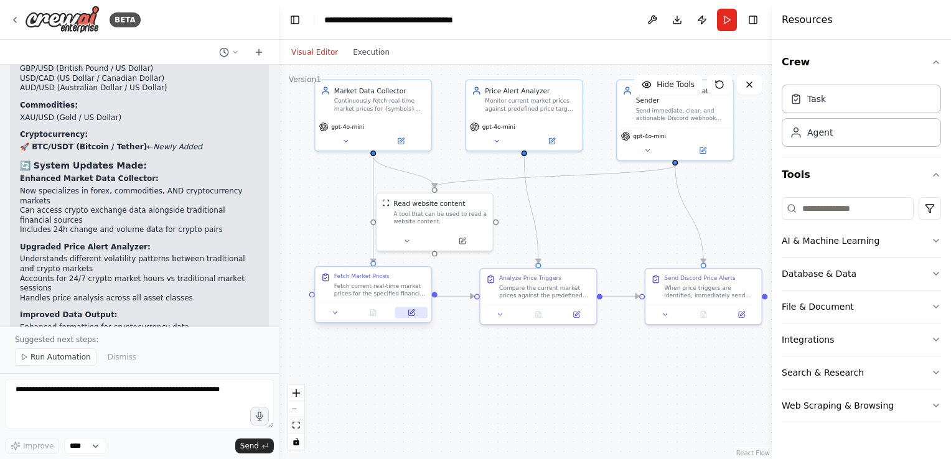
click at [414, 316] on button at bounding box center [411, 312] width 32 height 11
click at [60, 363] on button "Run Automation" at bounding box center [56, 357] width 82 height 17
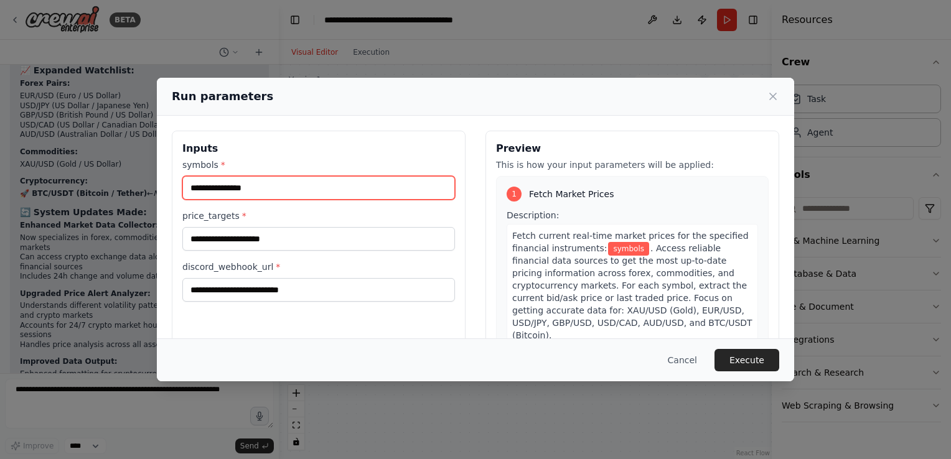
click at [349, 192] on input "symbols *" at bounding box center [318, 188] width 273 height 24
type input "********"
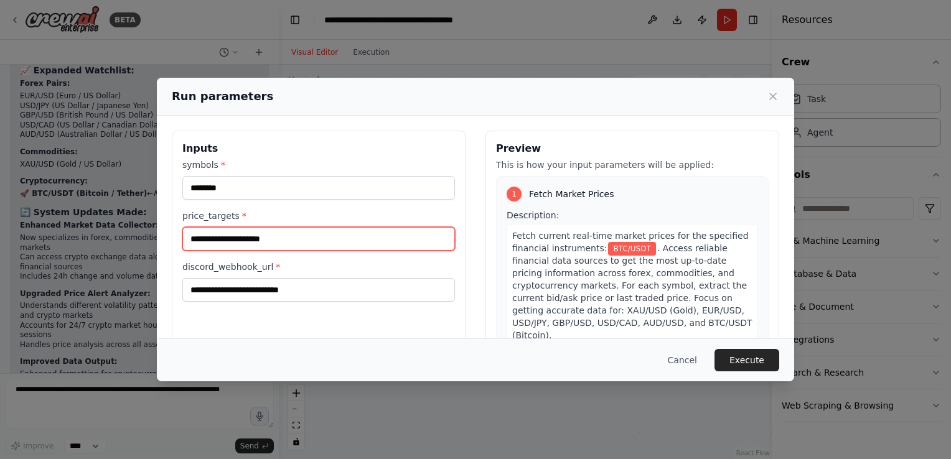
click at [330, 238] on input "price_targets *" at bounding box center [318, 239] width 273 height 24
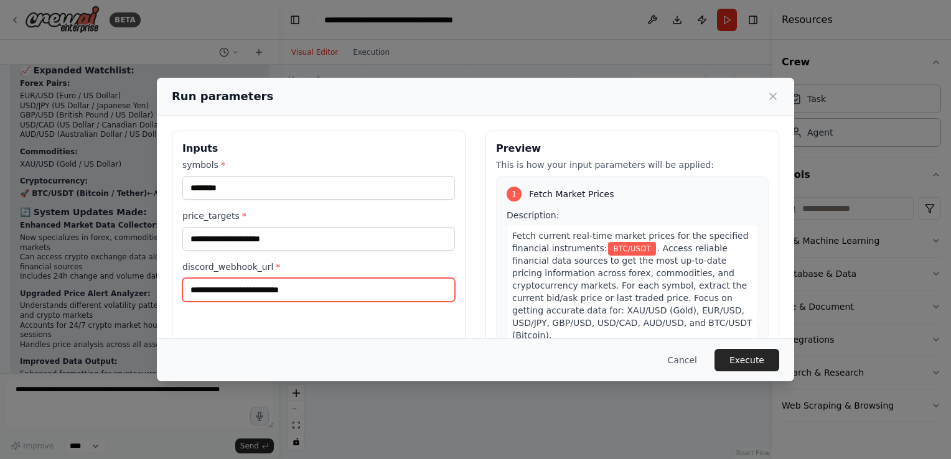
click at [244, 283] on input "discord_webhook_url *" at bounding box center [318, 290] width 273 height 24
paste input "**********"
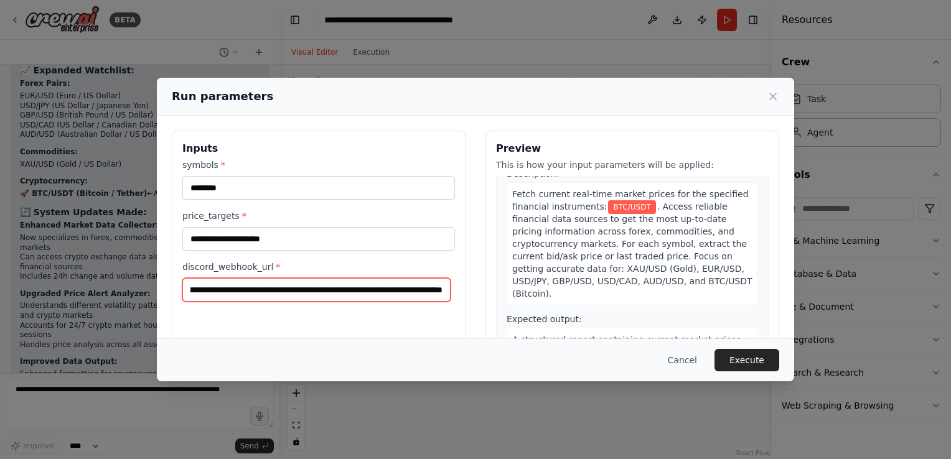
scroll to position [62, 0]
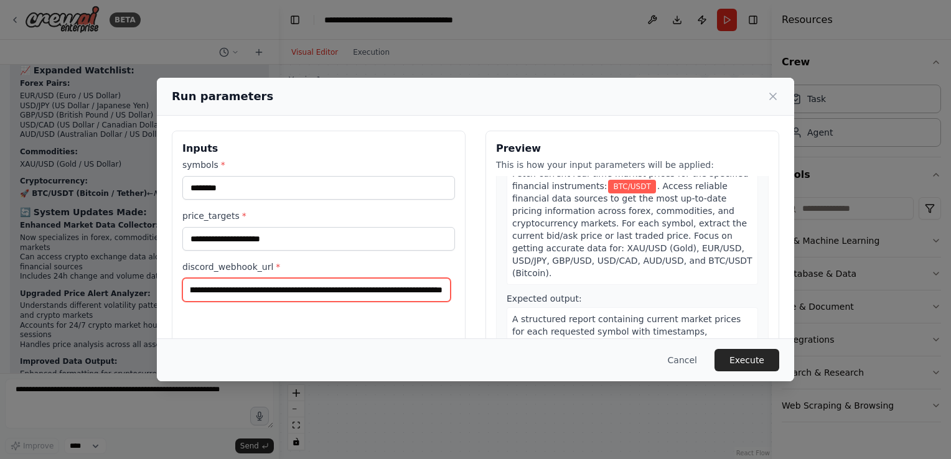
type input "**********"
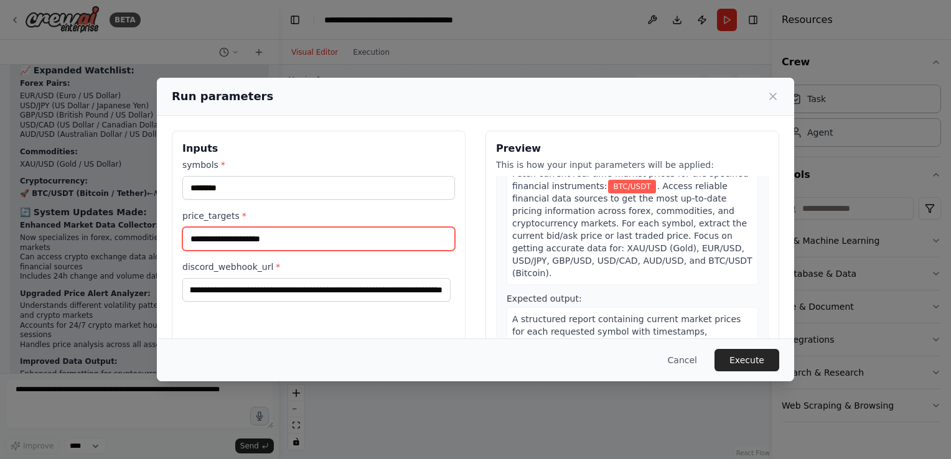
click at [384, 240] on input "price_targets *" at bounding box center [318, 239] width 273 height 24
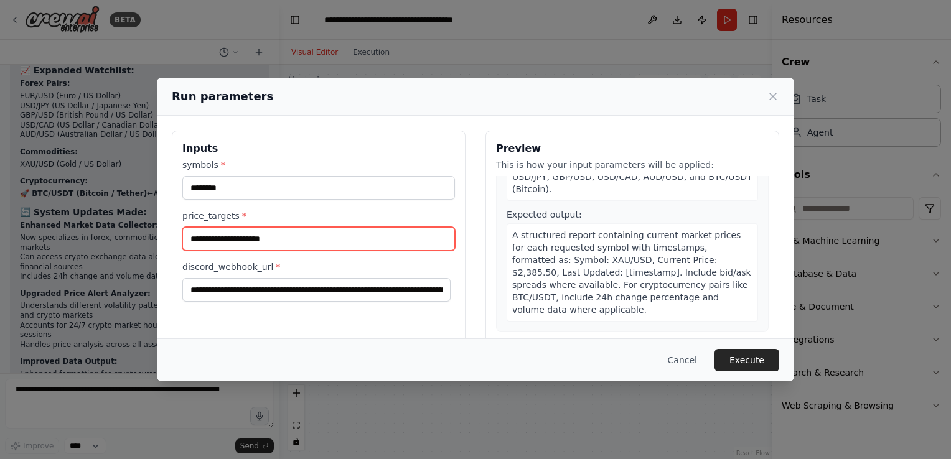
scroll to position [124, 0]
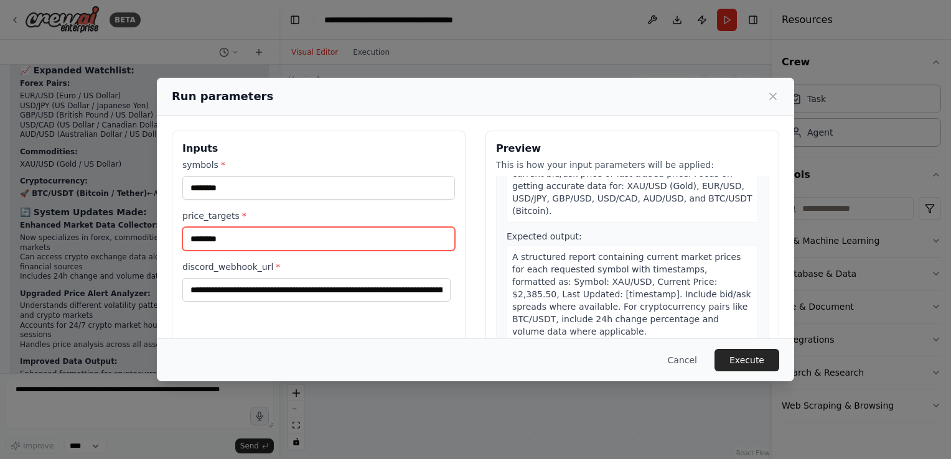
click at [215, 233] on input "********" at bounding box center [318, 239] width 273 height 24
click at [212, 233] on input "********" at bounding box center [318, 239] width 273 height 24
click at [209, 233] on input "********" at bounding box center [318, 239] width 273 height 24
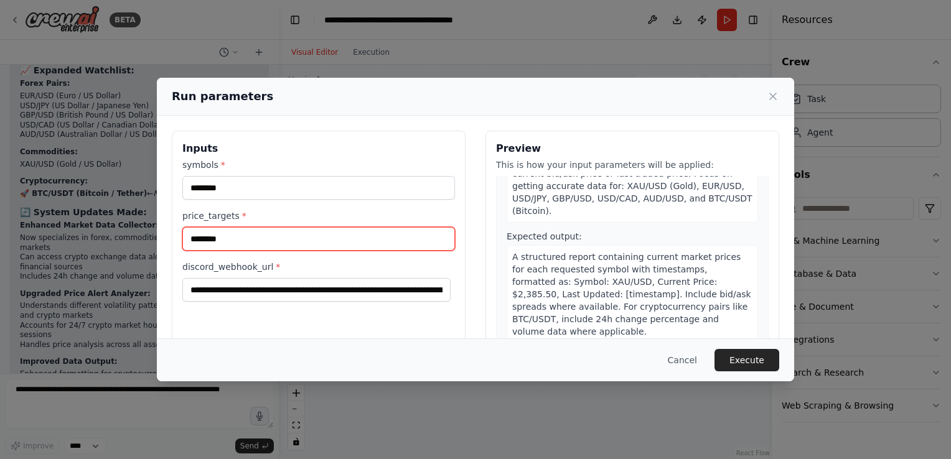
click at [248, 234] on input "********" at bounding box center [318, 239] width 273 height 24
type input "**********"
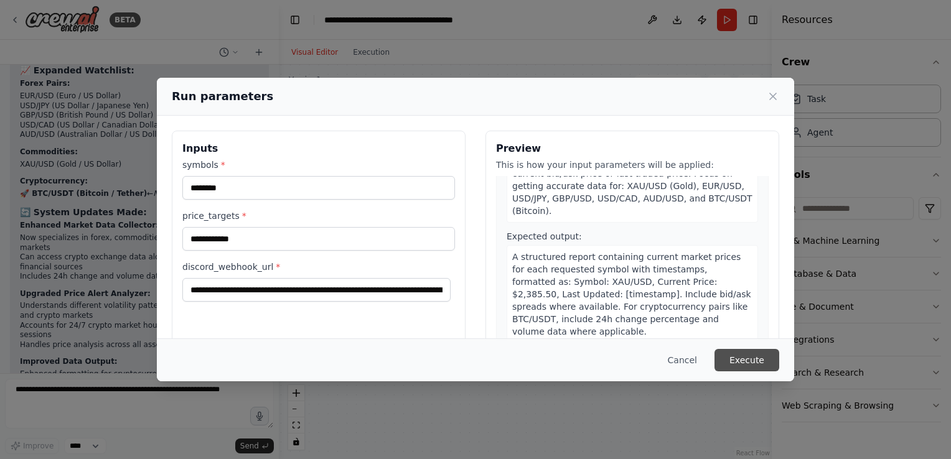
click at [730, 362] on button "Execute" at bounding box center [747, 360] width 65 height 22
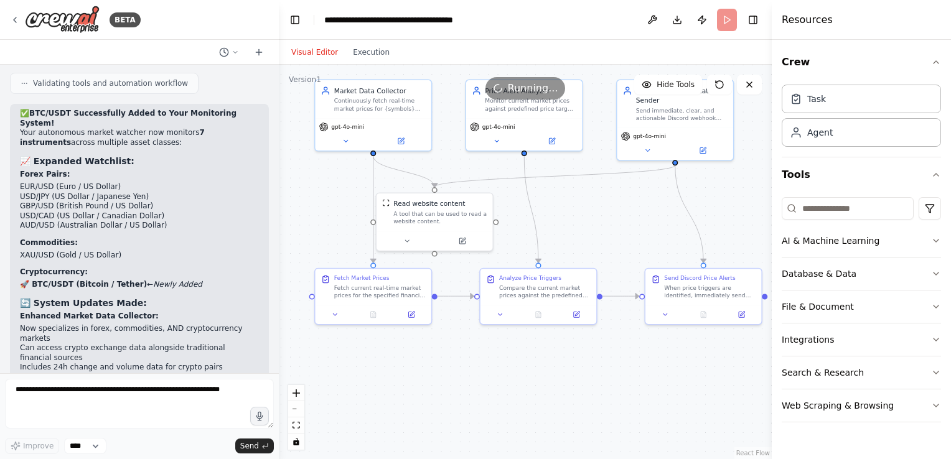
scroll to position [3650, 0]
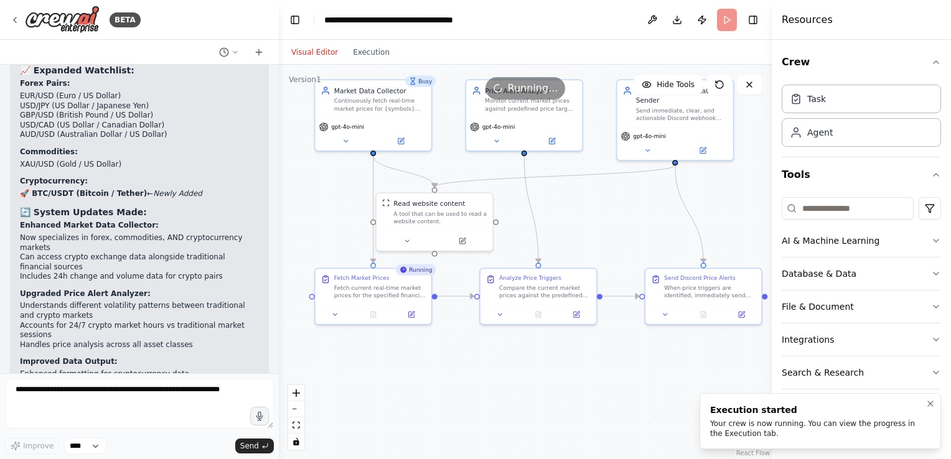
click at [824, 419] on div "Your crew is now running. You can view the progress in the Execution tab." at bounding box center [817, 429] width 215 height 20
click at [358, 54] on button "Execution" at bounding box center [371, 52] width 52 height 15
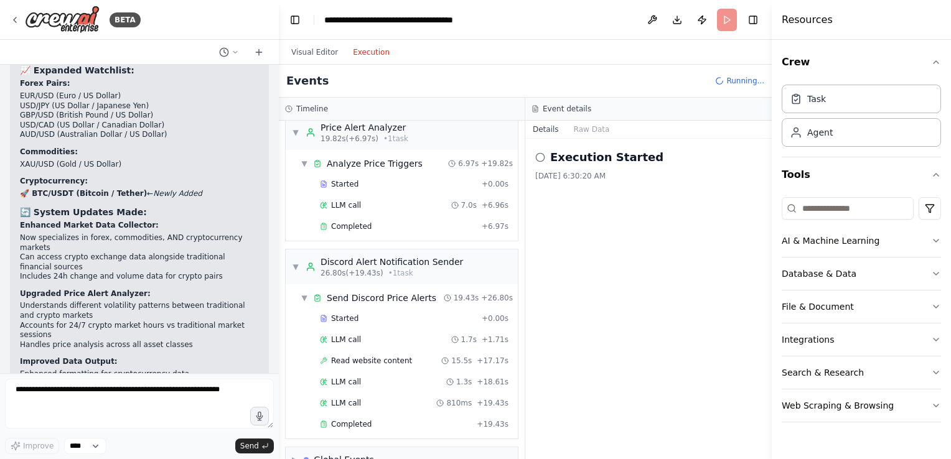
scroll to position [337, 0]
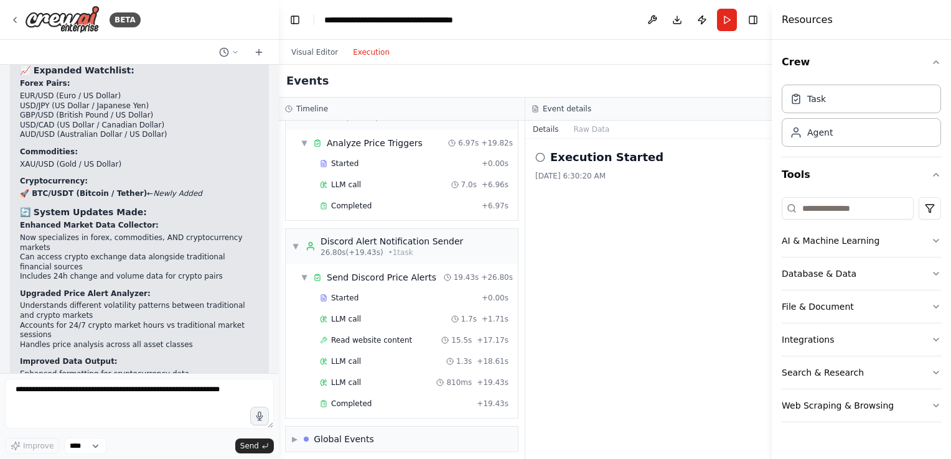
drag, startPoint x: 463, startPoint y: 263, endPoint x: 584, endPoint y: 319, distance: 133.1
click at [605, 312] on div "Execution Started 8/24/2025, 6:30:20 AM" at bounding box center [648, 299] width 246 height 321
click at [451, 438] on div "▶ Global Events" at bounding box center [402, 439] width 232 height 25
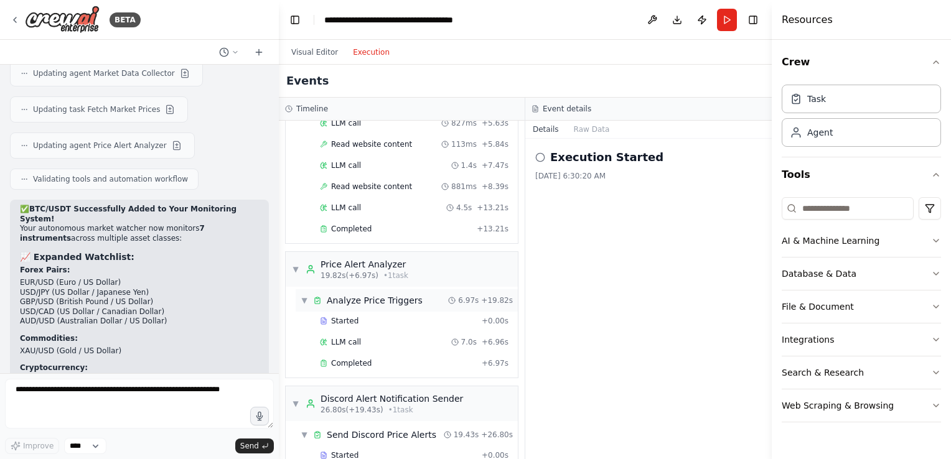
scroll to position [0, 0]
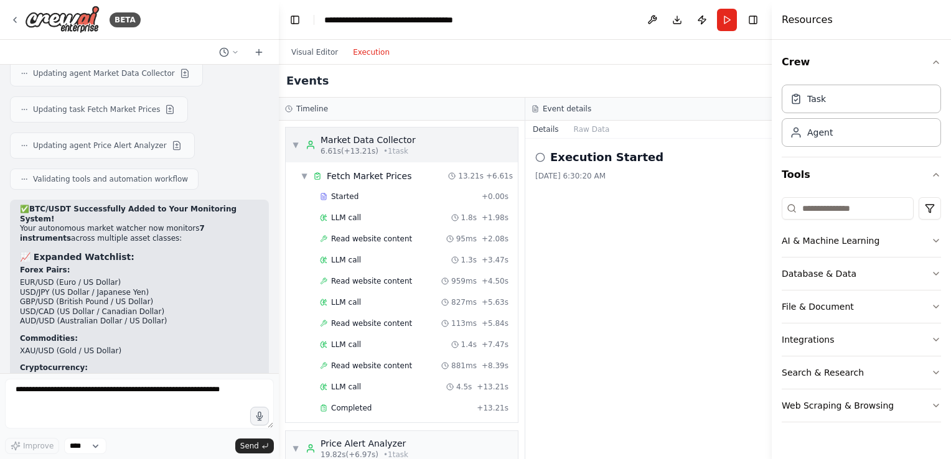
click at [363, 134] on div "Market Data Collector" at bounding box center [368, 140] width 95 height 12
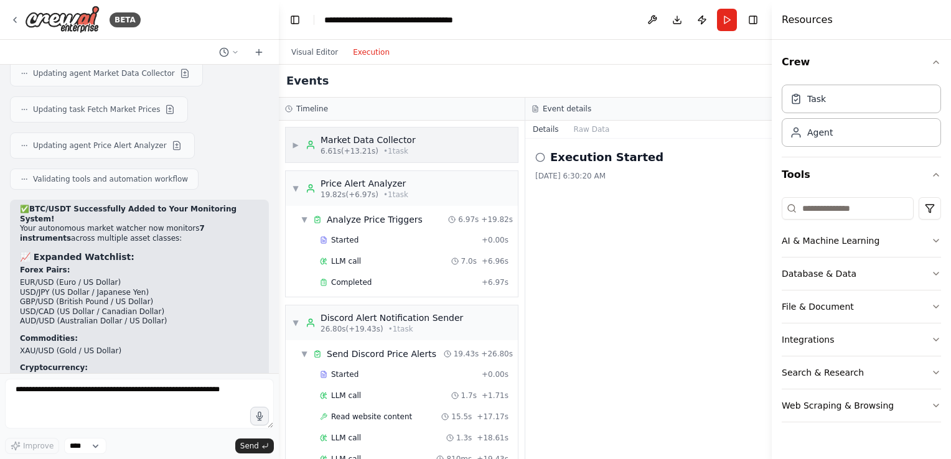
click at [363, 134] on div "Market Data Collector" at bounding box center [368, 140] width 95 height 12
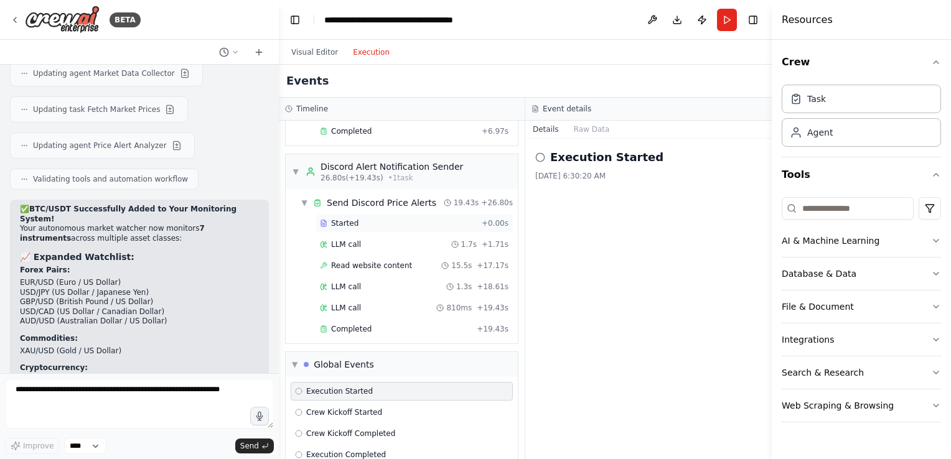
scroll to position [428, 0]
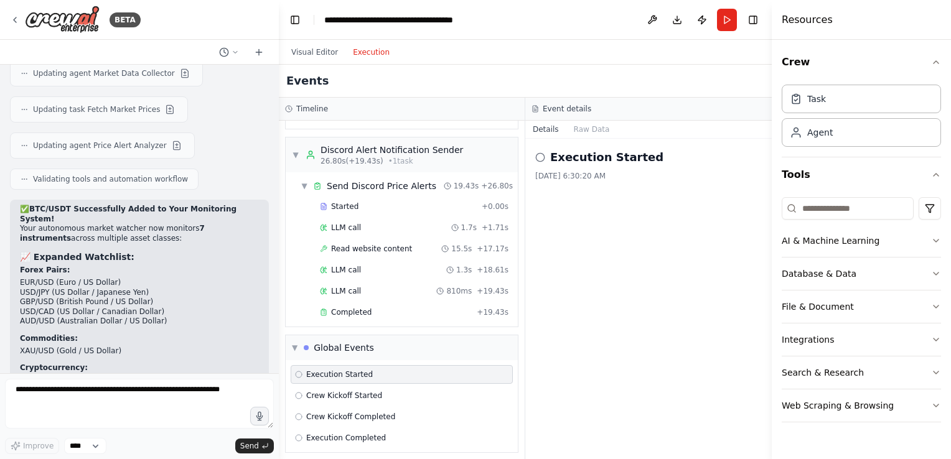
click at [347, 378] on div "Execution Started Crew Kickoff Started Crew Kickoff Completed Execution Complet…" at bounding box center [402, 406] width 232 height 92
click at [351, 372] on span "Execution Started" at bounding box center [339, 375] width 67 height 10
click at [342, 392] on span "Crew Kickoff Started" at bounding box center [344, 396] width 76 height 10
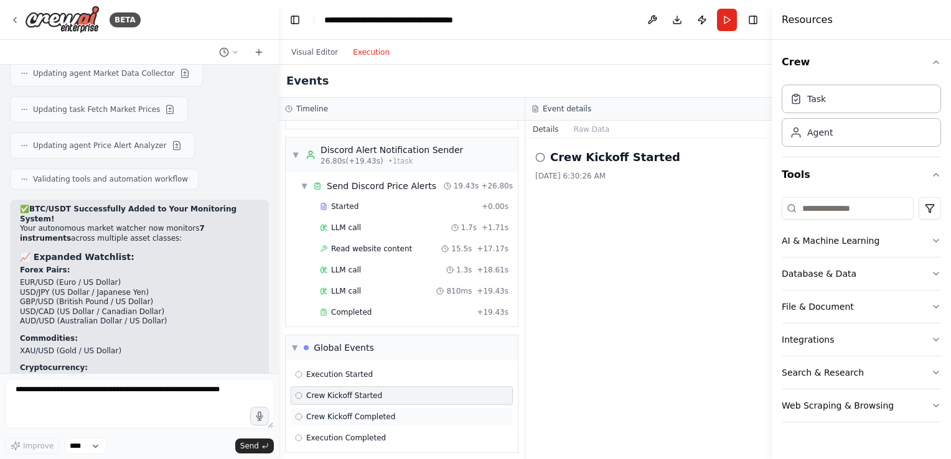
click at [346, 408] on div "Crew Kickoff Completed" at bounding box center [402, 417] width 222 height 19
click at [339, 433] on span "Execution Completed" at bounding box center [346, 438] width 80 height 10
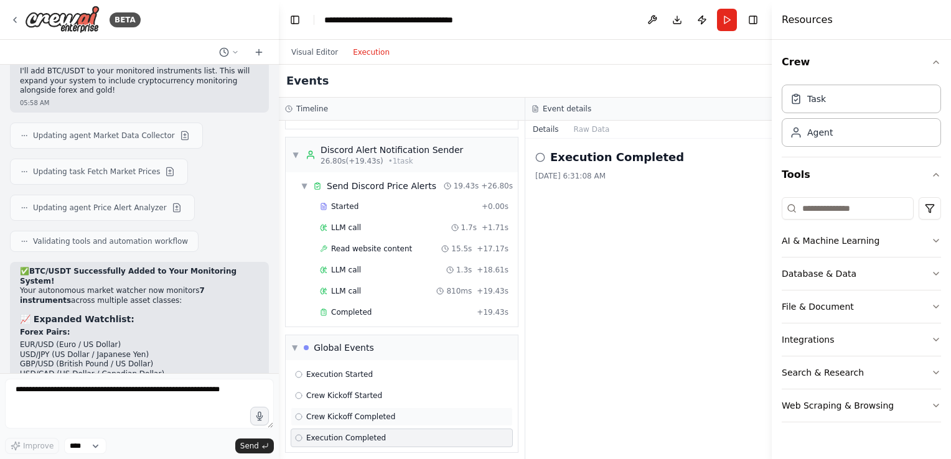
click at [370, 412] on span "Crew Kickoff Completed" at bounding box center [350, 417] width 89 height 10
click at [594, 121] on button "Raw Data" at bounding box center [591, 129] width 51 height 17
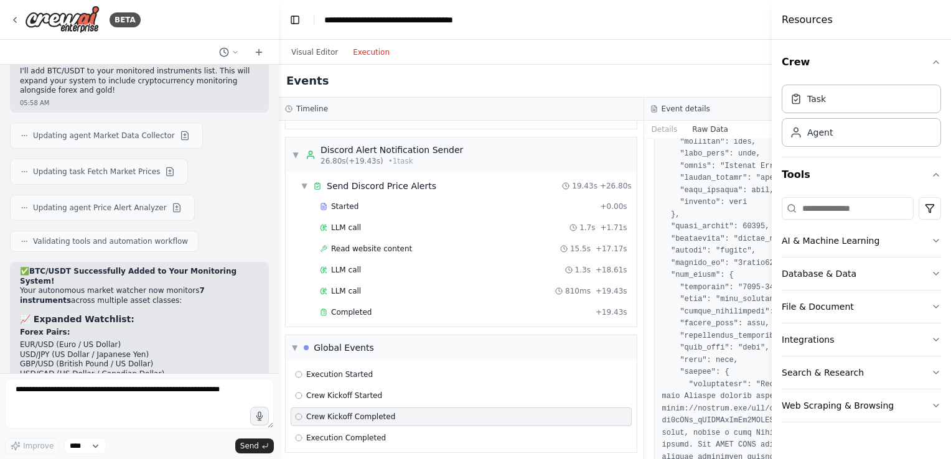
scroll to position [650, 0]
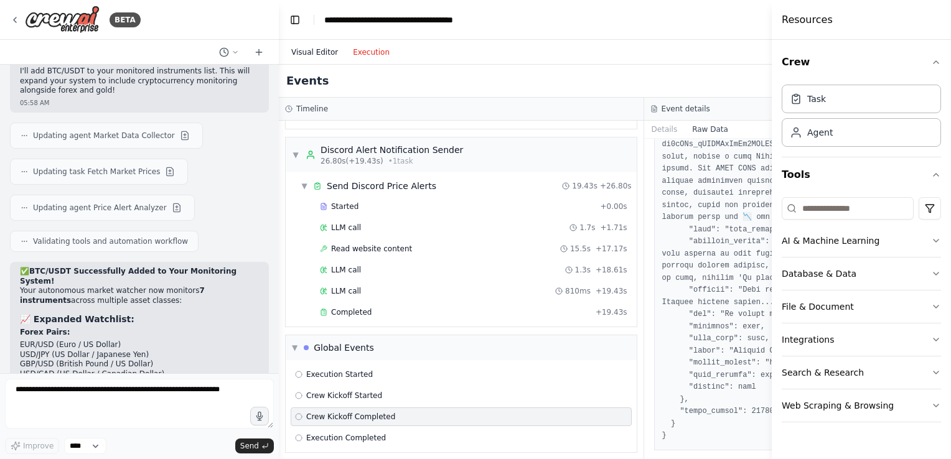
click at [319, 53] on button "Visual Editor" at bounding box center [315, 52] width 62 height 15
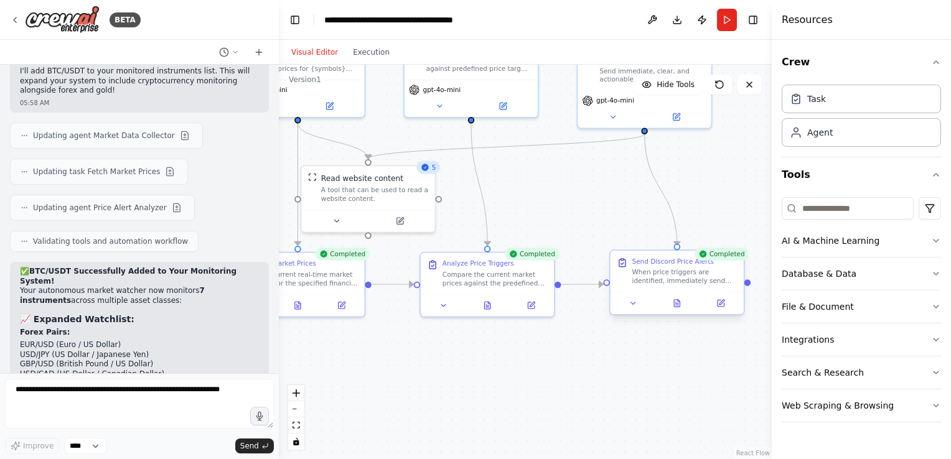
click at [670, 288] on div "Send Discord Price Alerts When price triggers are identified, immediately send …" at bounding box center [677, 271] width 133 height 41
click at [573, 208] on div ".deletable-edge-delete-btn { width: 20px; height: 20px; border: 0px solid #ffff…" at bounding box center [525, 262] width 493 height 395
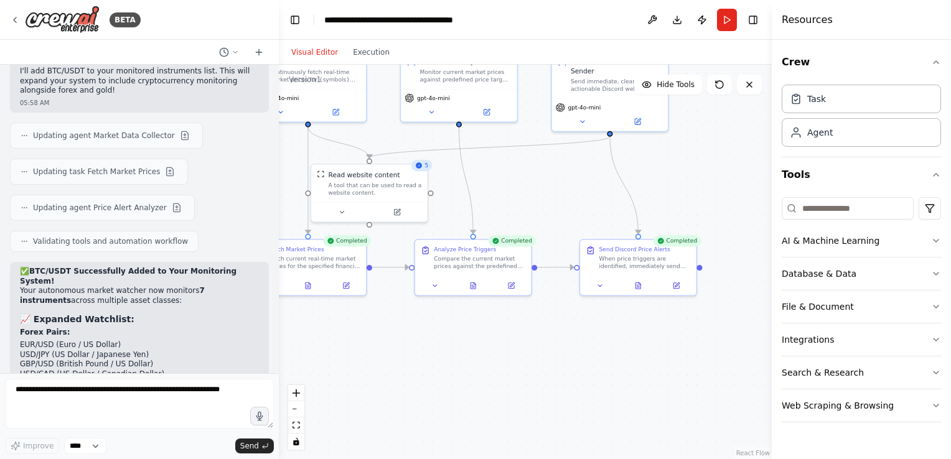
click at [718, 24] on button "Run" at bounding box center [727, 20] width 20 height 22
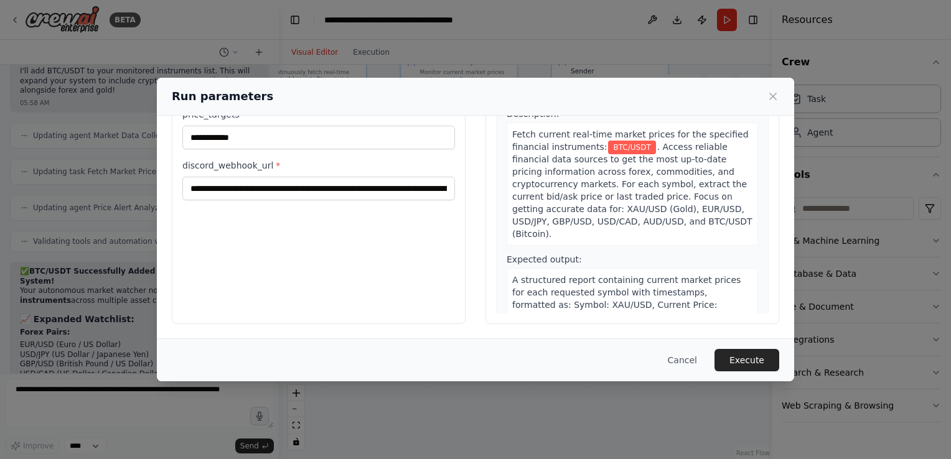
scroll to position [102, 0]
click at [207, 136] on input "**********" at bounding box center [318, 137] width 273 height 24
click at [205, 136] on input "**********" at bounding box center [318, 137] width 273 height 24
click at [237, 144] on input "**********" at bounding box center [318, 137] width 273 height 24
click at [239, 144] on input "**********" at bounding box center [318, 137] width 273 height 24
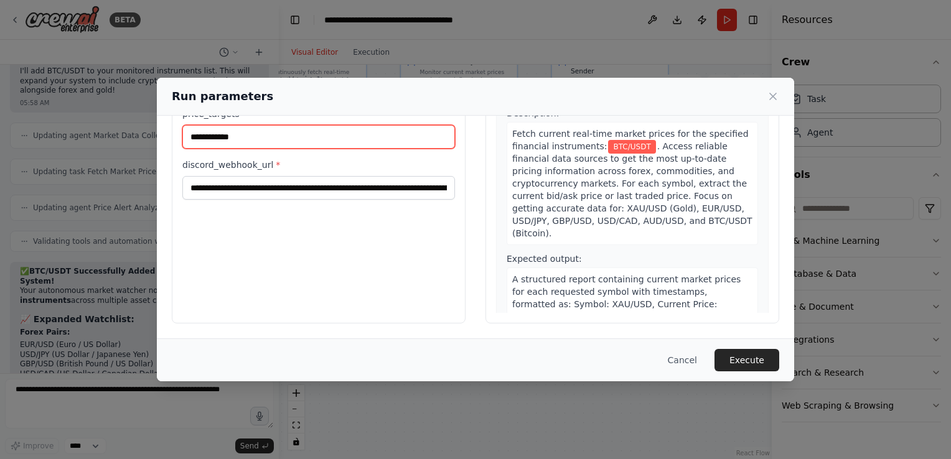
click at [246, 134] on input "**********" at bounding box center [318, 137] width 273 height 24
type input "**********"
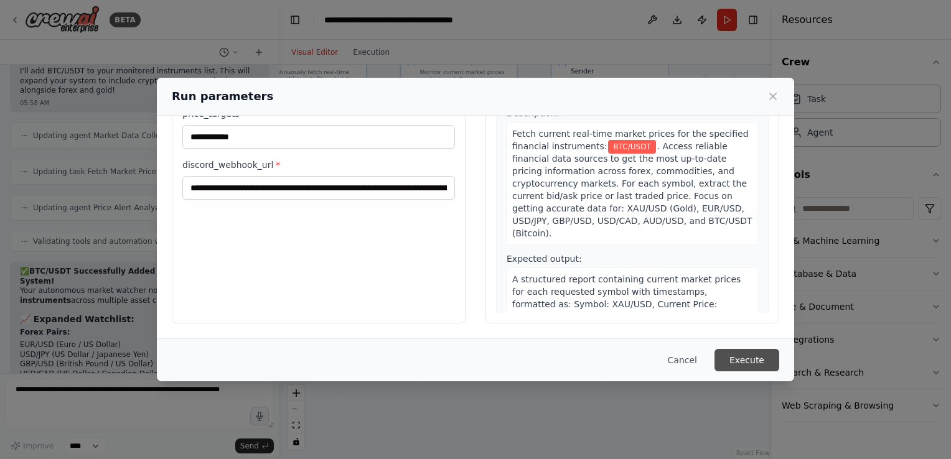
click at [767, 354] on button "Execute" at bounding box center [747, 360] width 65 height 22
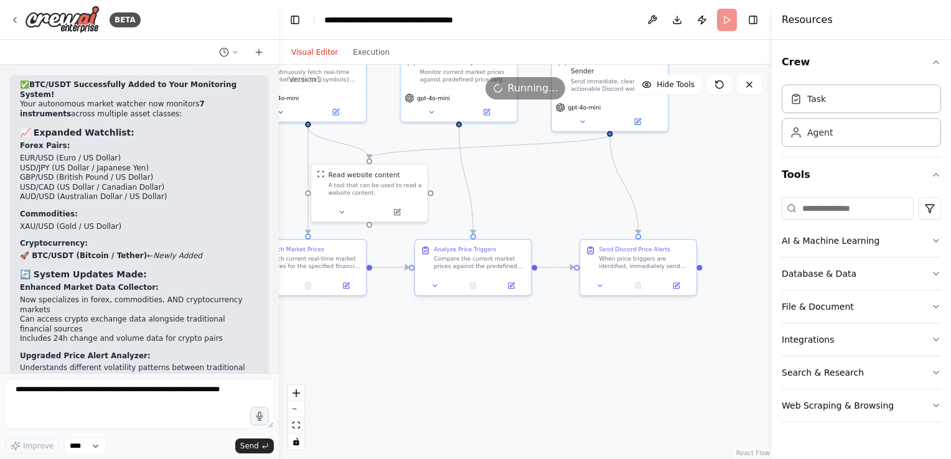
scroll to position [3650, 0]
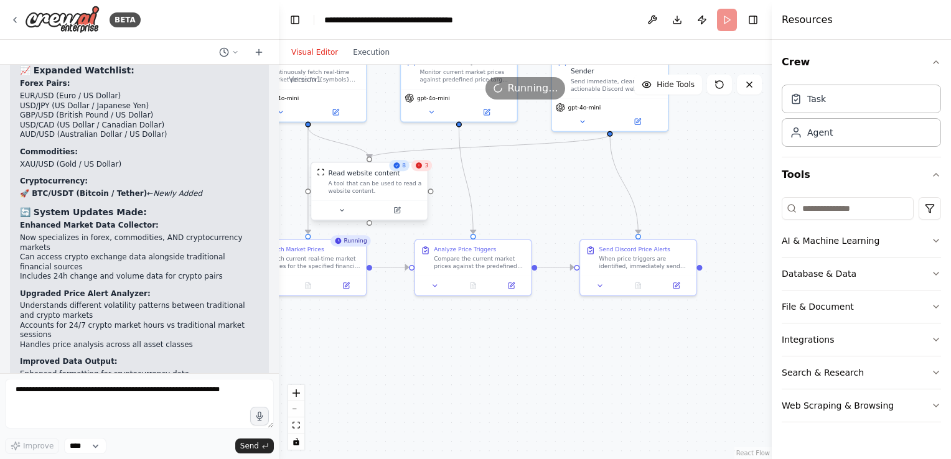
click at [408, 190] on div "A tool that can be used to read a website content." at bounding box center [375, 187] width 93 height 15
click at [340, 213] on button at bounding box center [347, 210] width 54 height 11
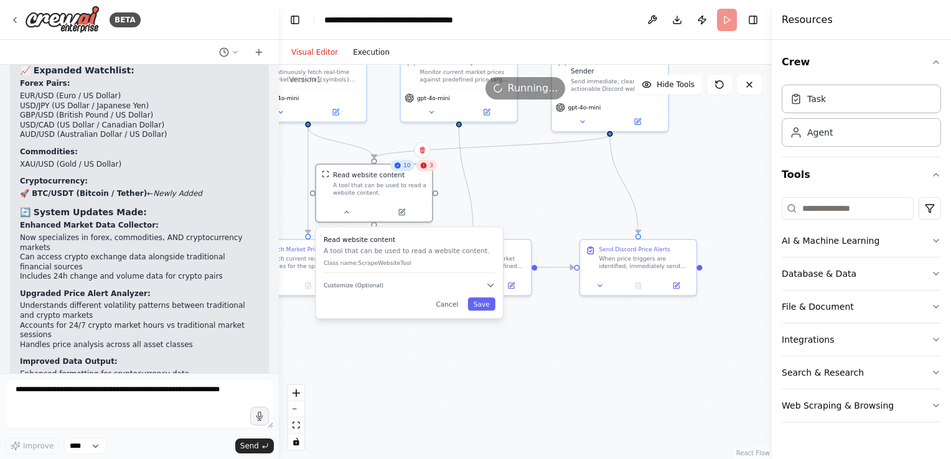
click at [379, 53] on button "Execution" at bounding box center [371, 52] width 52 height 15
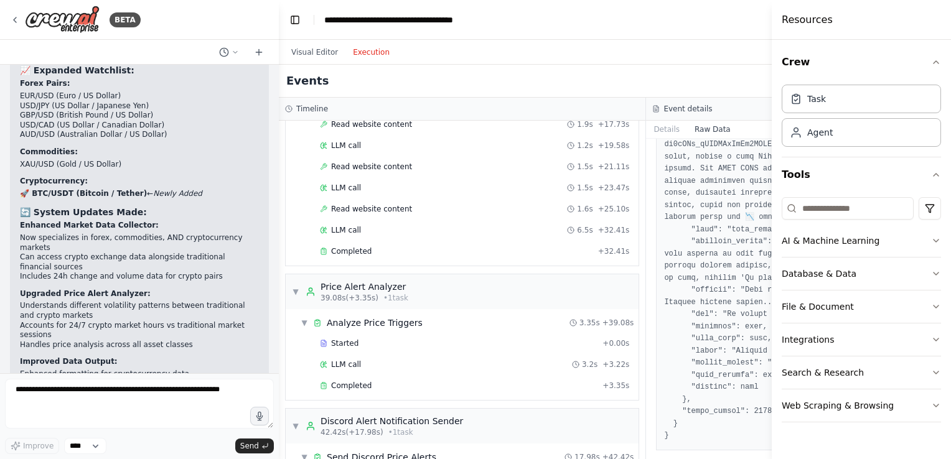
scroll to position [742, 0]
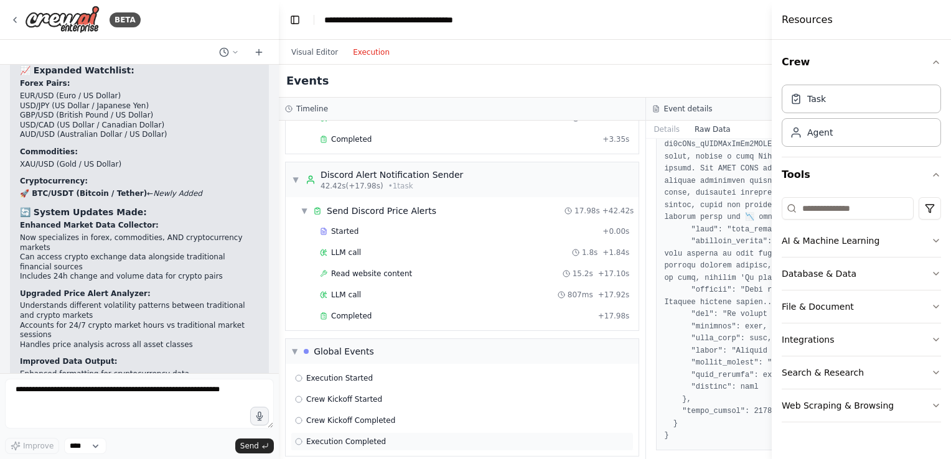
click at [354, 433] on div "Execution Completed" at bounding box center [462, 442] width 343 height 19
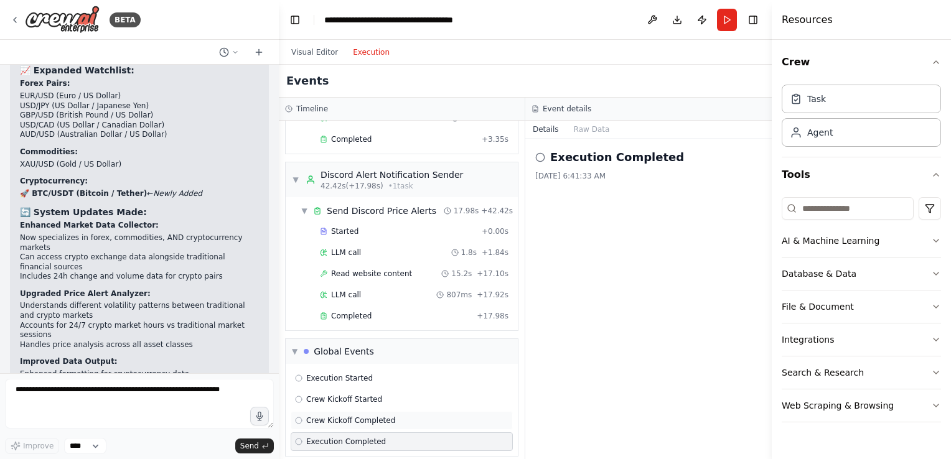
click at [357, 418] on div "Crew Kickoff Completed" at bounding box center [402, 420] width 222 height 19
click at [363, 400] on div "Execution Started Crew Kickoff Started Crew Kickoff Completed Execution Complet…" at bounding box center [402, 410] width 232 height 92
click at [368, 395] on span "Crew Kickoff Started" at bounding box center [344, 400] width 76 height 10
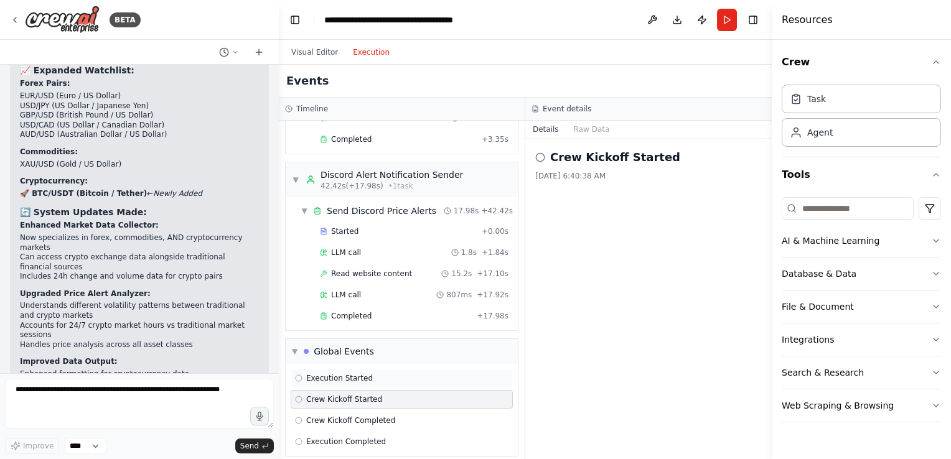
click at [368, 373] on div "Execution Started" at bounding box center [401, 378] width 213 height 10
click at [367, 433] on div "Execution Completed" at bounding box center [402, 442] width 222 height 19
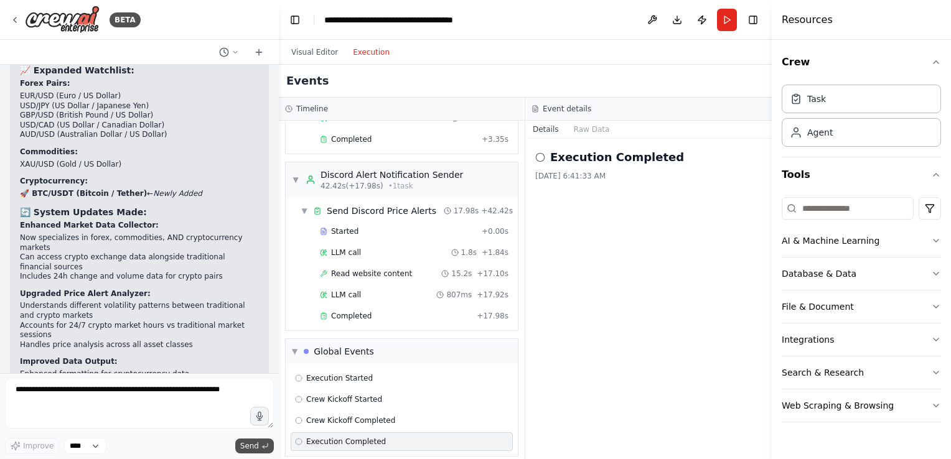
click at [261, 448] on button "Send" at bounding box center [254, 446] width 39 height 15
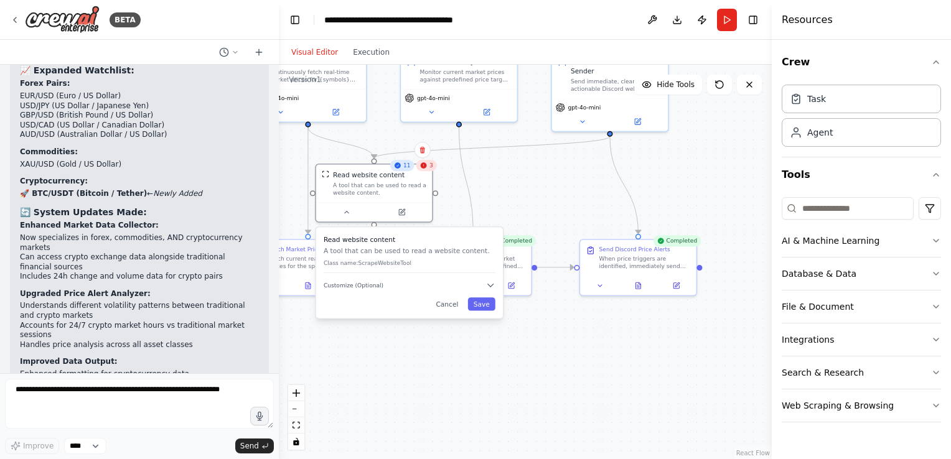
click at [321, 48] on button "Visual Editor" at bounding box center [315, 52] width 62 height 15
click at [721, 17] on button "Run" at bounding box center [727, 20] width 20 height 22
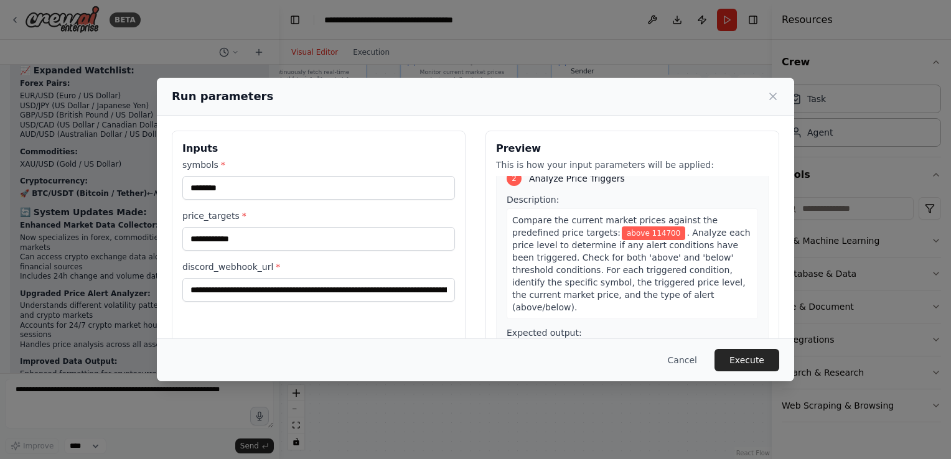
scroll to position [311, 0]
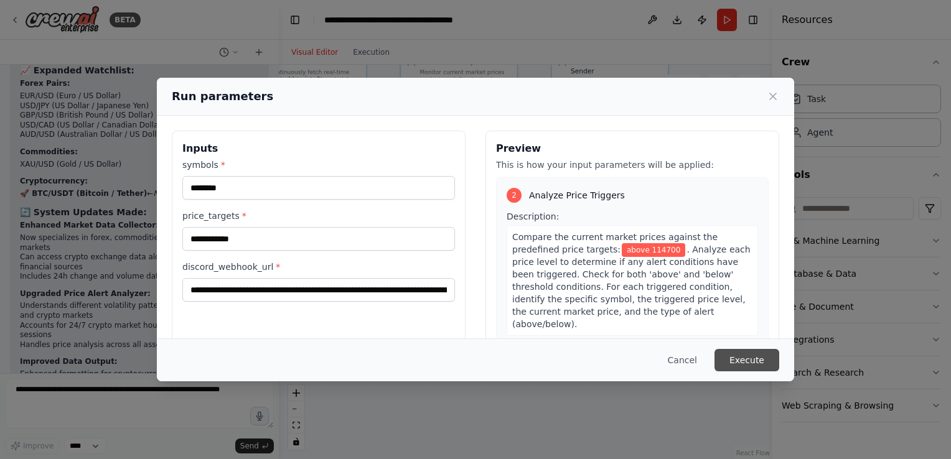
click at [738, 361] on button "Execute" at bounding box center [747, 360] width 65 height 22
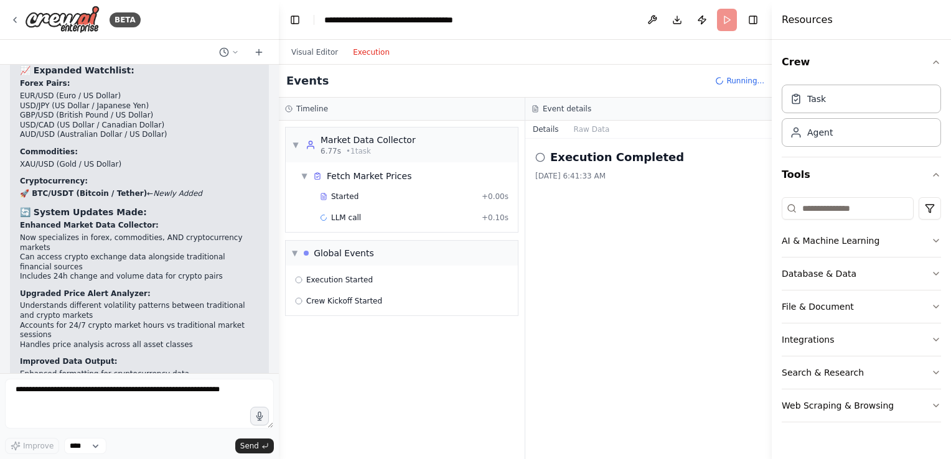
drag, startPoint x: 377, startPoint y: 55, endPoint x: 372, endPoint y: 63, distance: 9.2
click at [374, 61] on div "Visual Editor Execution" at bounding box center [340, 52] width 113 height 25
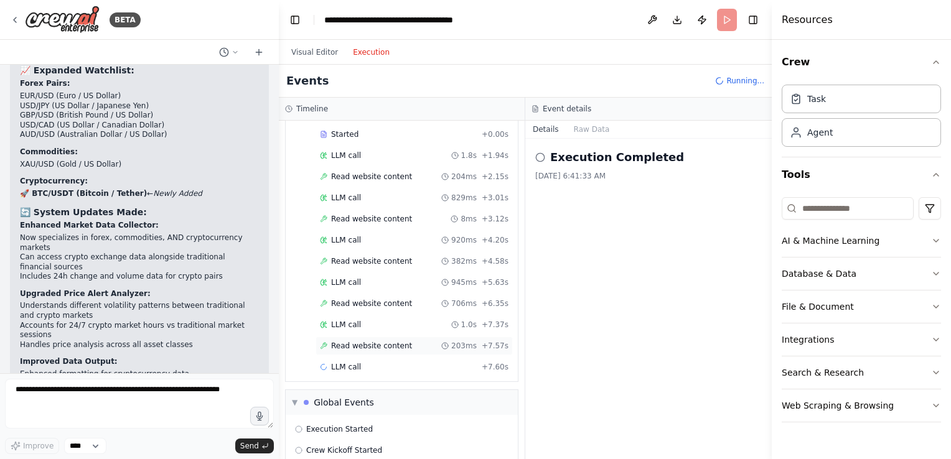
scroll to position [77, 0]
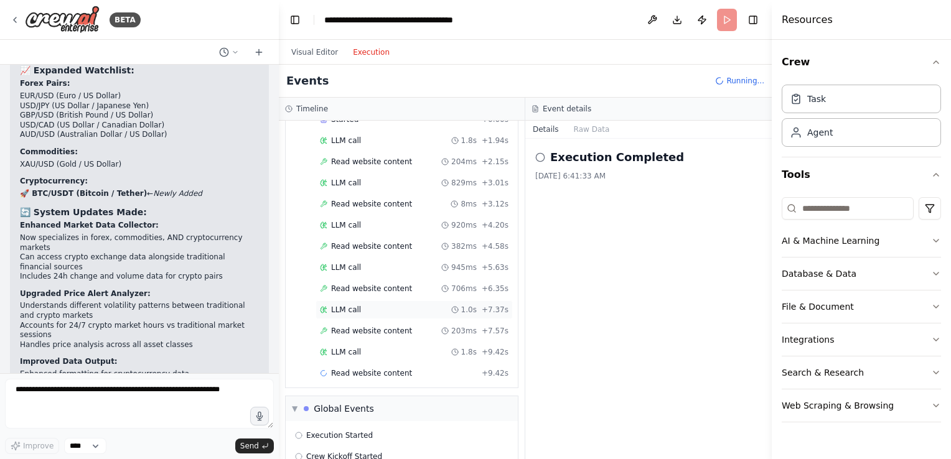
click at [413, 301] on div "LLM call 1.0s + 7.37s" at bounding box center [414, 310] width 197 height 19
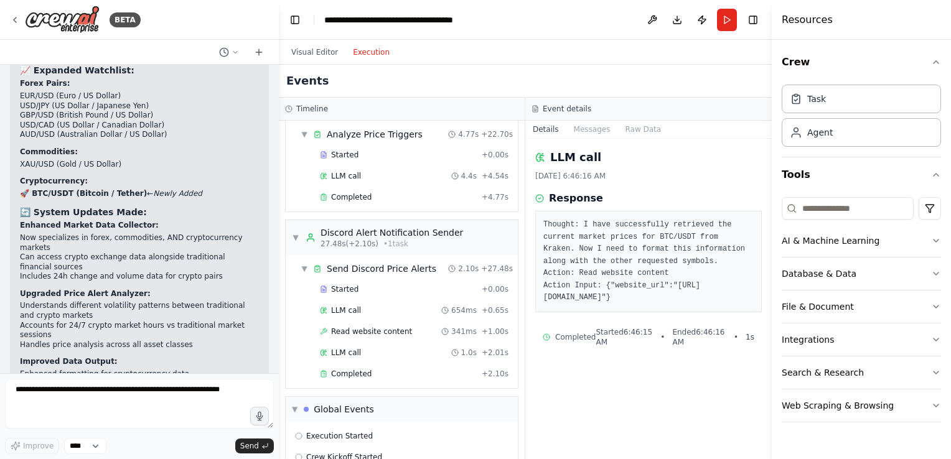
scroll to position [533, 0]
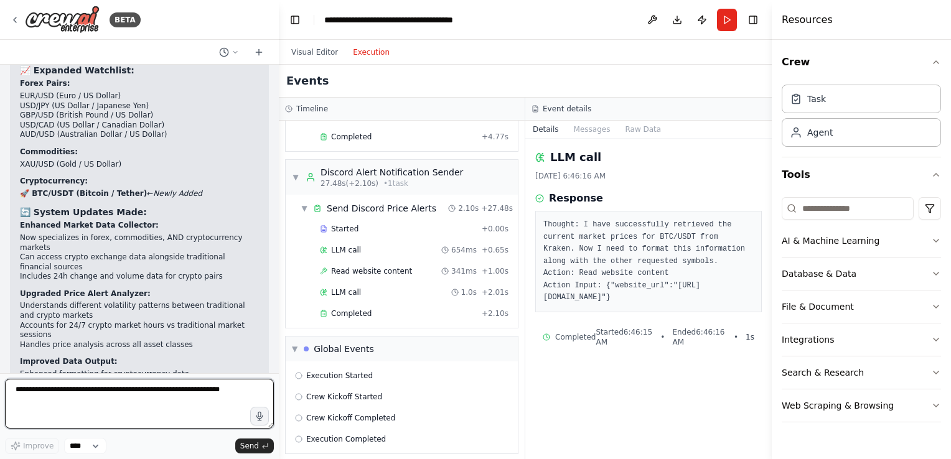
click at [115, 409] on textarea at bounding box center [139, 404] width 269 height 50
type textarea "**********"
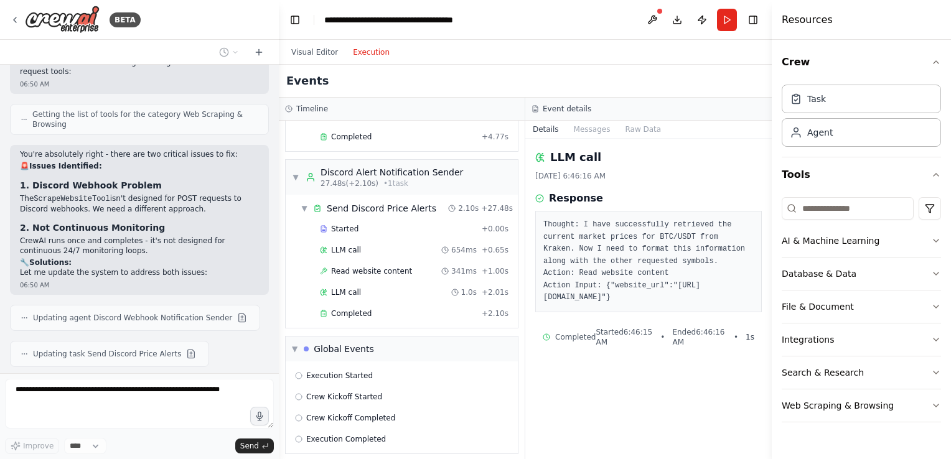
scroll to position [4345, 0]
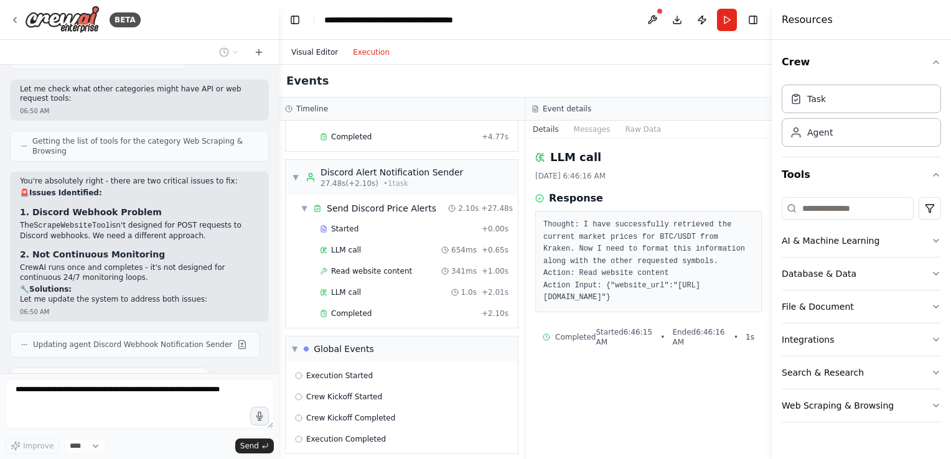
click at [326, 55] on button "Visual Editor" at bounding box center [315, 52] width 62 height 15
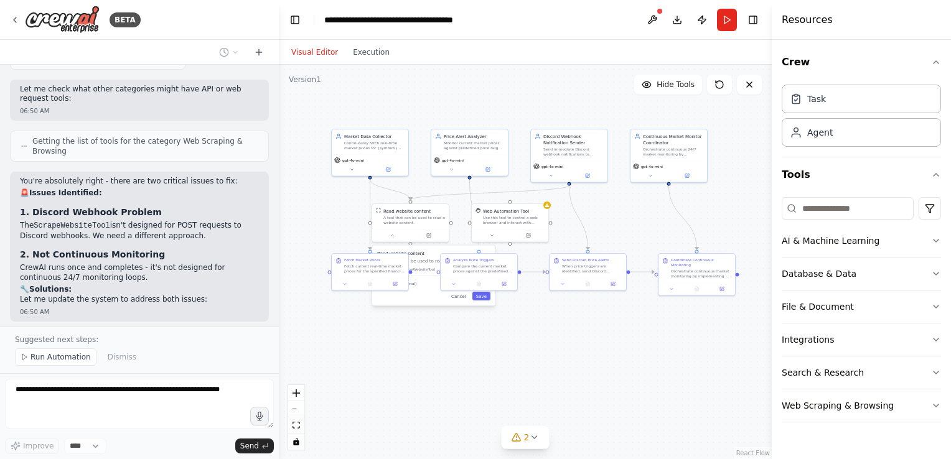
drag, startPoint x: 391, startPoint y: 352, endPoint x: 371, endPoint y: 375, distance: 30.0
click at [371, 375] on div ".deletable-edge-delete-btn { width: 20px; height: 20px; border: 0px solid #ffff…" at bounding box center [525, 262] width 493 height 395
click at [413, 305] on div "Read website content A tool that can be used to read a website content. Class n…" at bounding box center [434, 276] width 124 height 62
drag, startPoint x: 428, startPoint y: 255, endPoint x: 425, endPoint y: 250, distance: 6.4
click at [425, 250] on h3 "Read website content" at bounding box center [430, 248] width 113 height 6
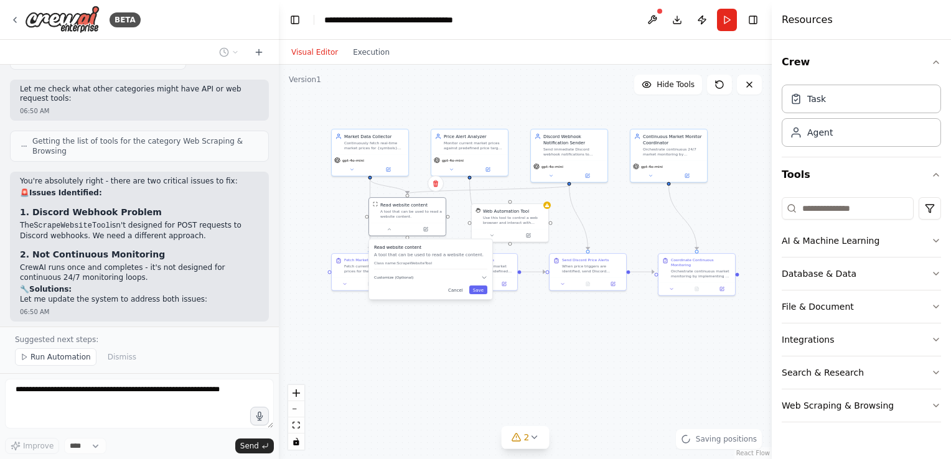
click at [451, 293] on button "Cancel" at bounding box center [455, 290] width 22 height 9
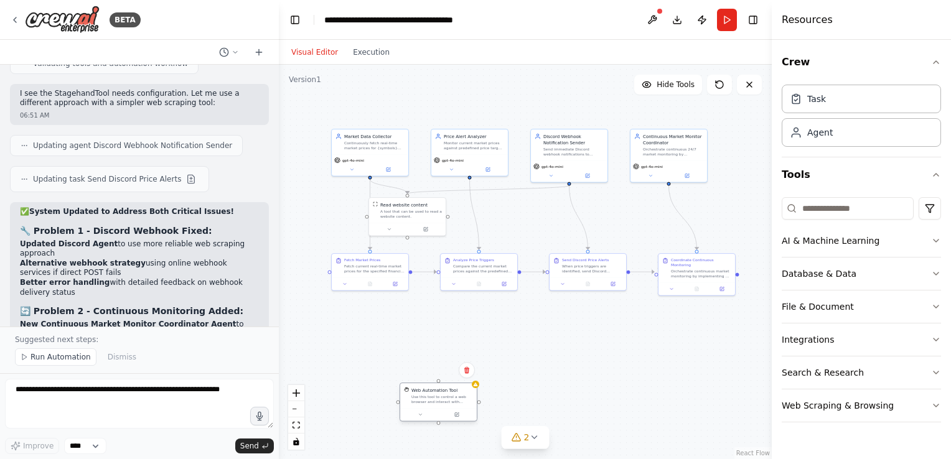
drag, startPoint x: 518, startPoint y: 219, endPoint x: 446, endPoint y: 387, distance: 182.9
click at [448, 398] on div "Use this tool to control a web browser and interact with websites using natural…" at bounding box center [442, 400] width 62 height 10
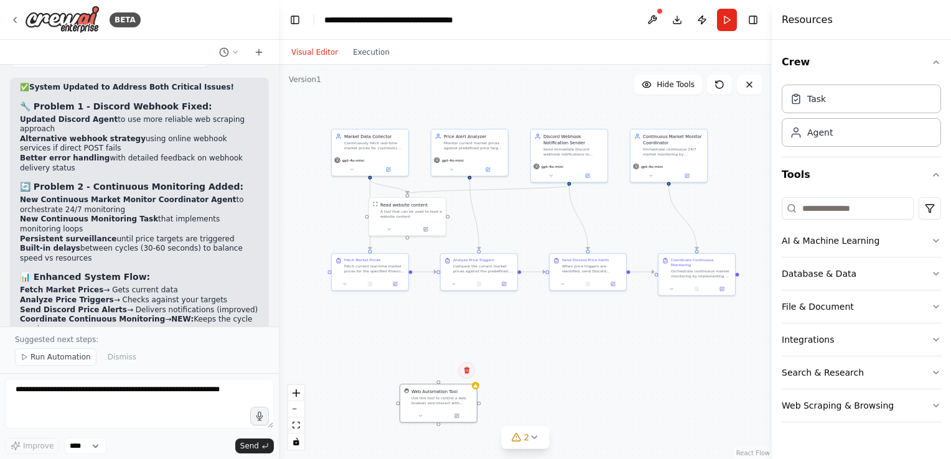
click at [469, 375] on button at bounding box center [467, 370] width 16 height 16
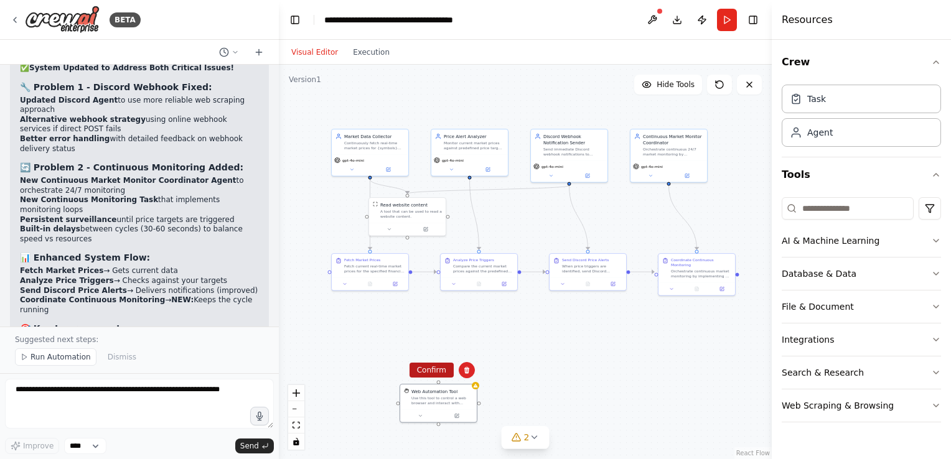
click at [428, 365] on button "Confirm" at bounding box center [432, 370] width 44 height 15
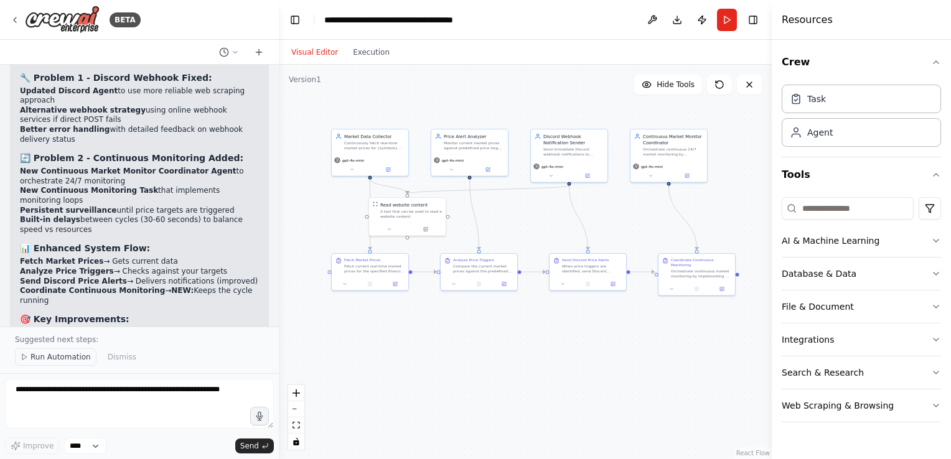
click at [68, 365] on button "Run Automation" at bounding box center [56, 357] width 82 height 17
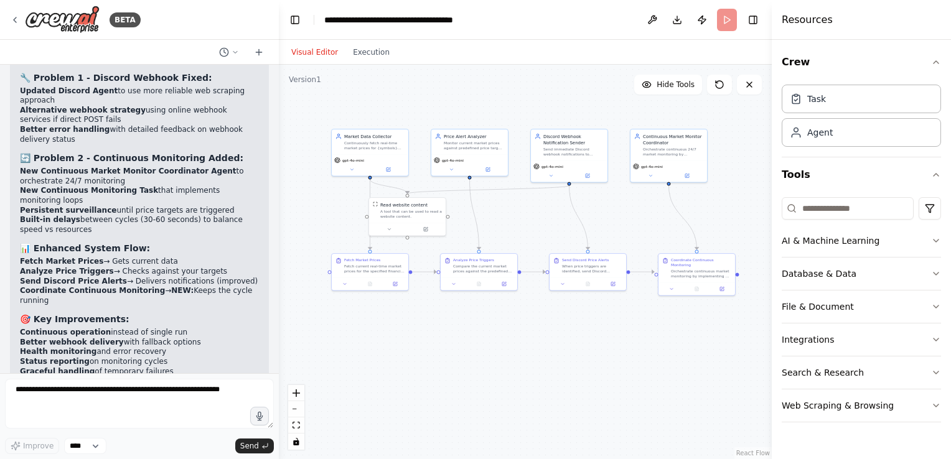
scroll to position [4916, 0]
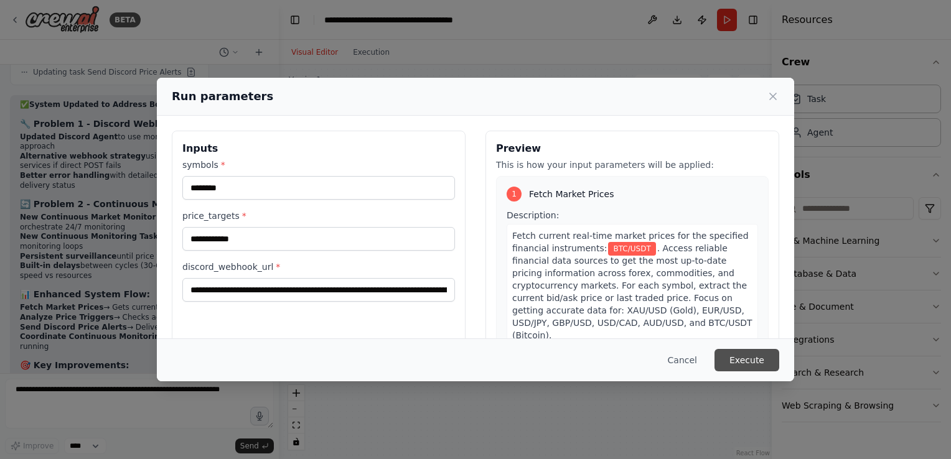
click at [759, 352] on button "Execute" at bounding box center [747, 360] width 65 height 22
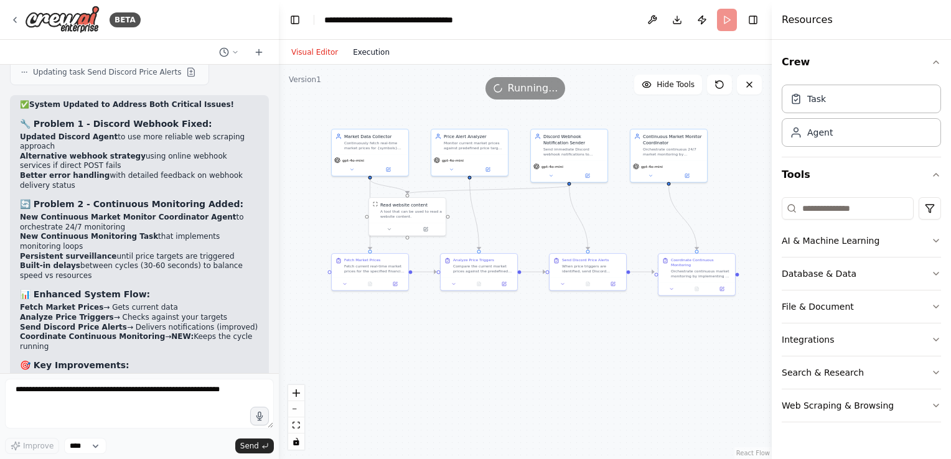
click at [372, 58] on button "Execution" at bounding box center [371, 52] width 52 height 15
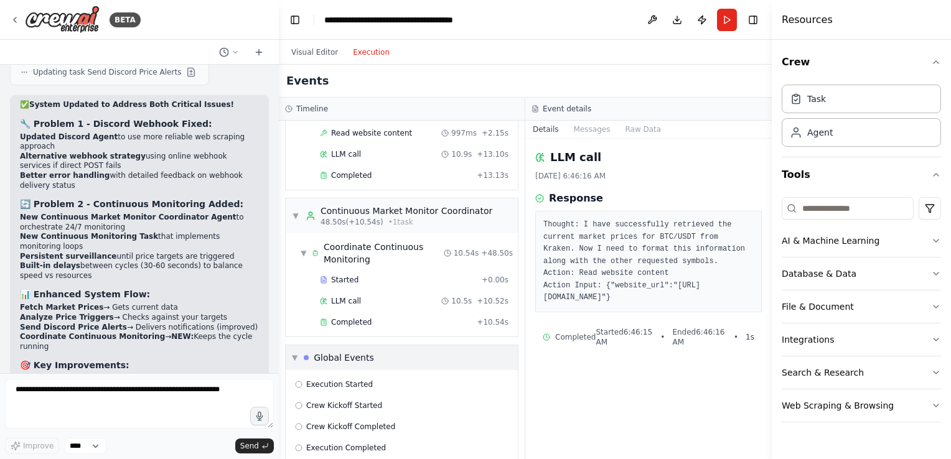
scroll to position [762, 0]
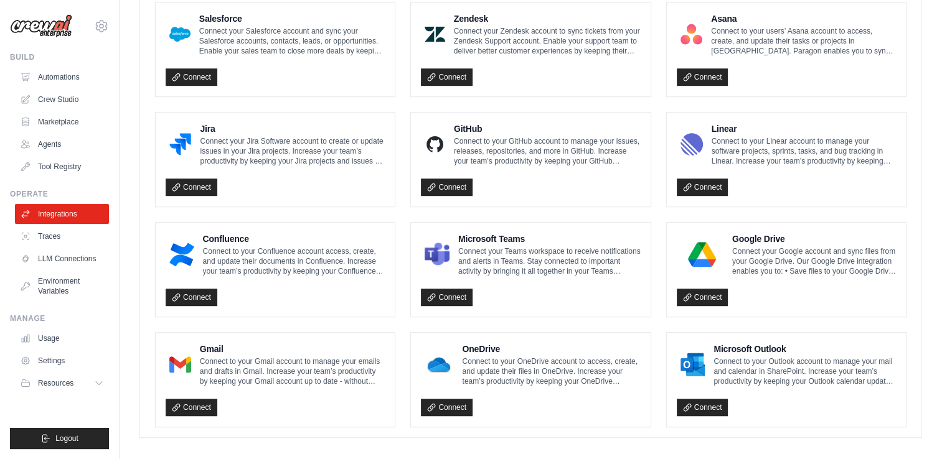
scroll to position [708, 0]
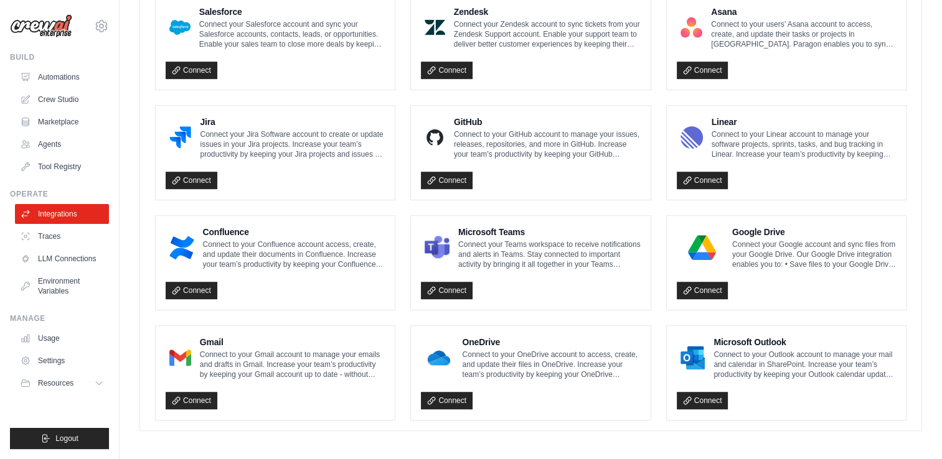
click at [199, 406] on div "Connect" at bounding box center [275, 398] width 219 height 26
click at [200, 400] on link "Connect" at bounding box center [192, 400] width 52 height 17
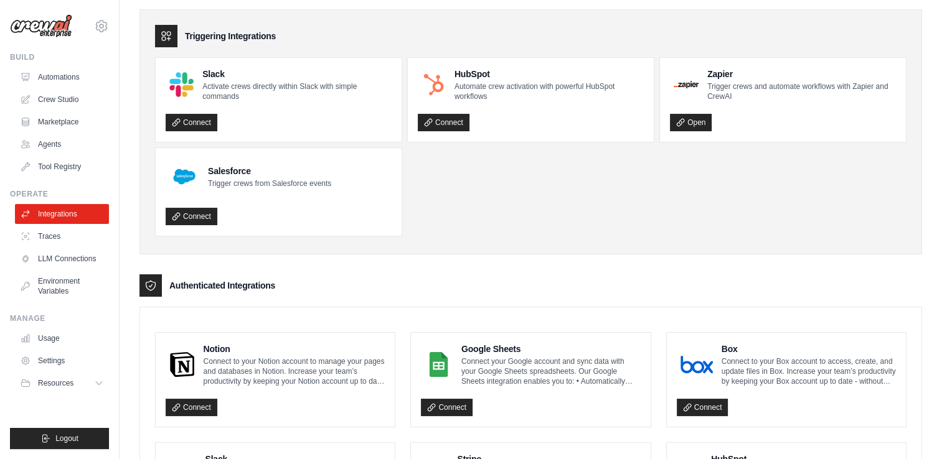
scroll to position [0, 0]
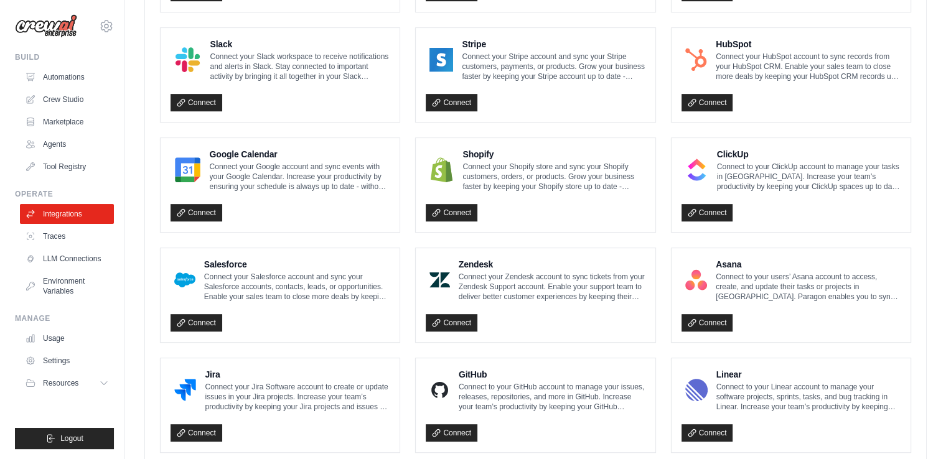
scroll to position [751, 0]
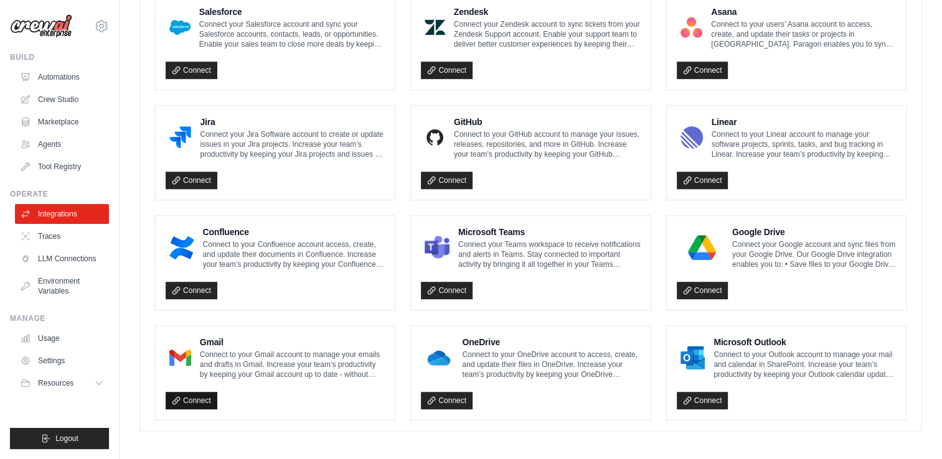
click at [203, 397] on link "Connect" at bounding box center [192, 400] width 52 height 17
